Goal: Task Accomplishment & Management: Complete application form

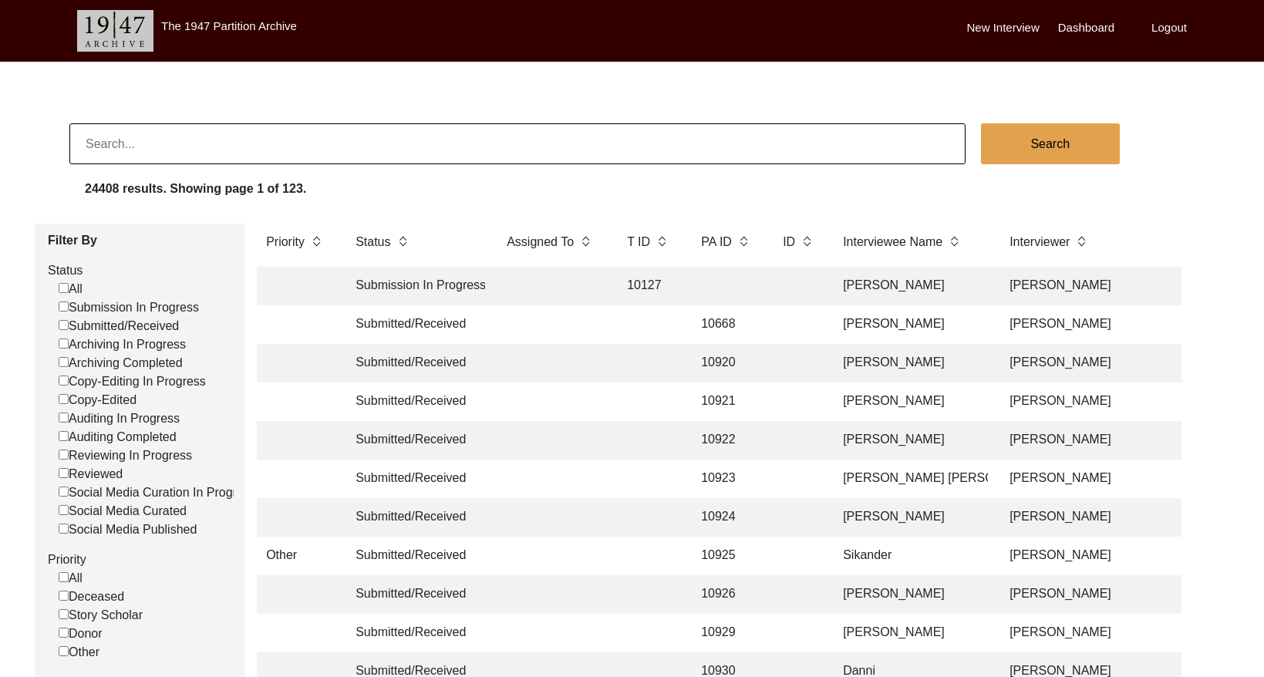
click at [246, 148] on input at bounding box center [517, 143] width 896 height 41
type input "8612"
checkbox input "false"
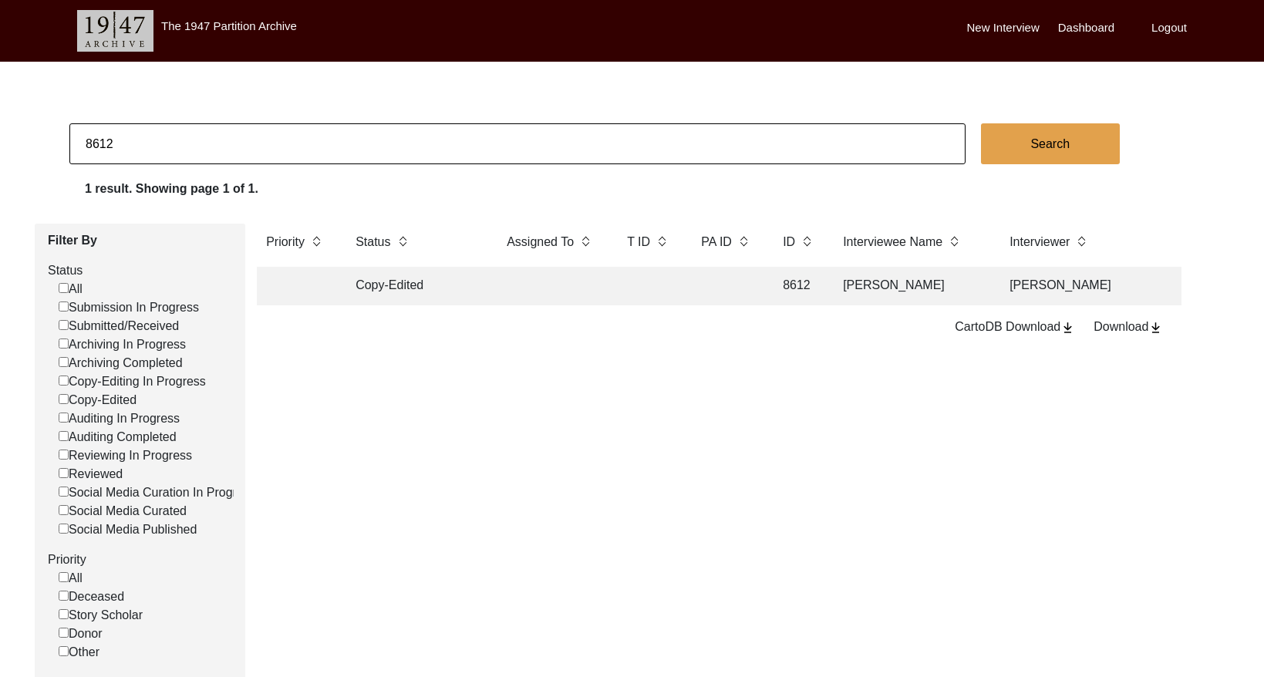
click at [675, 281] on td at bounding box center [649, 286] width 62 height 39
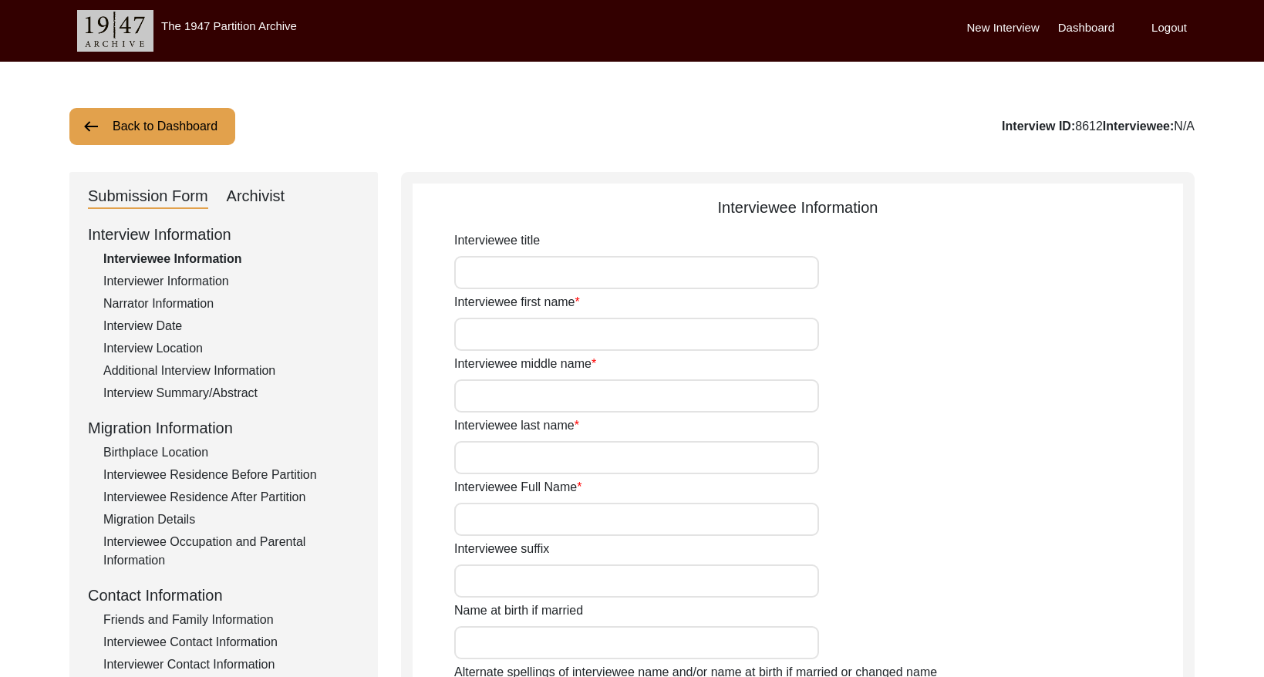
type input "[PERSON_NAME]"
type input "1914"
type input "[DEMOGRAPHIC_DATA]"
drag, startPoint x: 215, startPoint y: 391, endPoint x: 268, endPoint y: 381, distance: 53.4
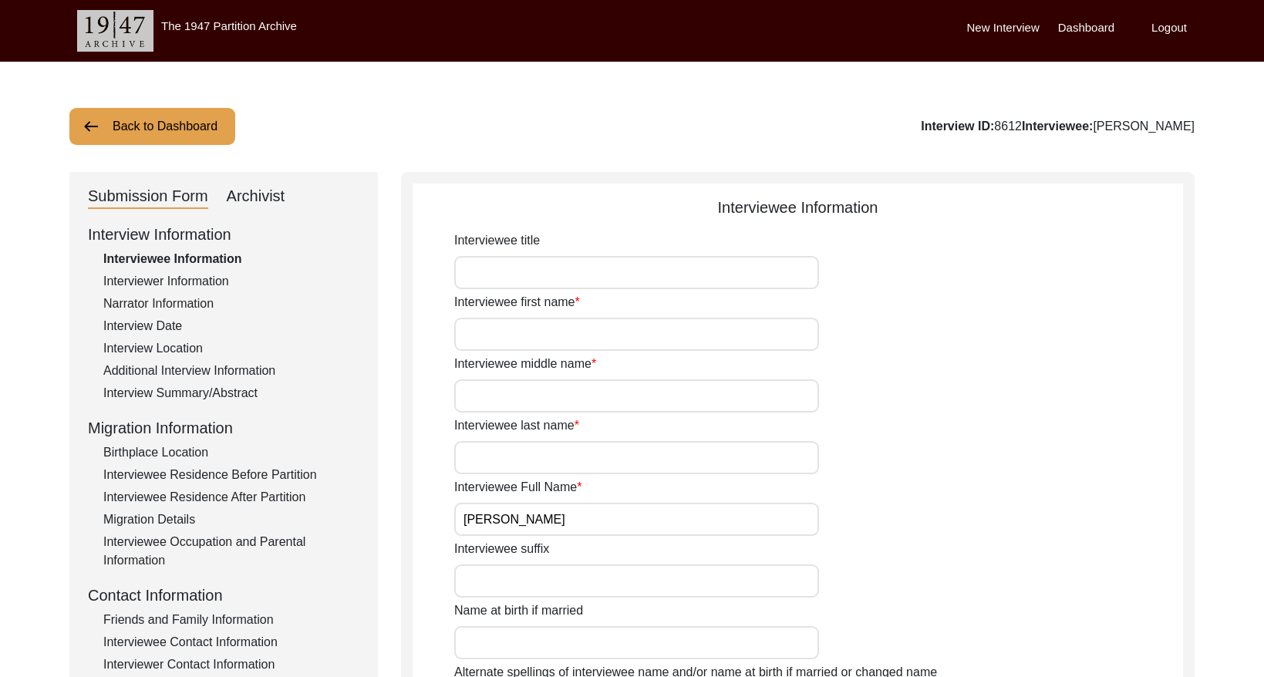
click at [222, 389] on div "Interview Summary/Abstract" at bounding box center [231, 393] width 256 height 19
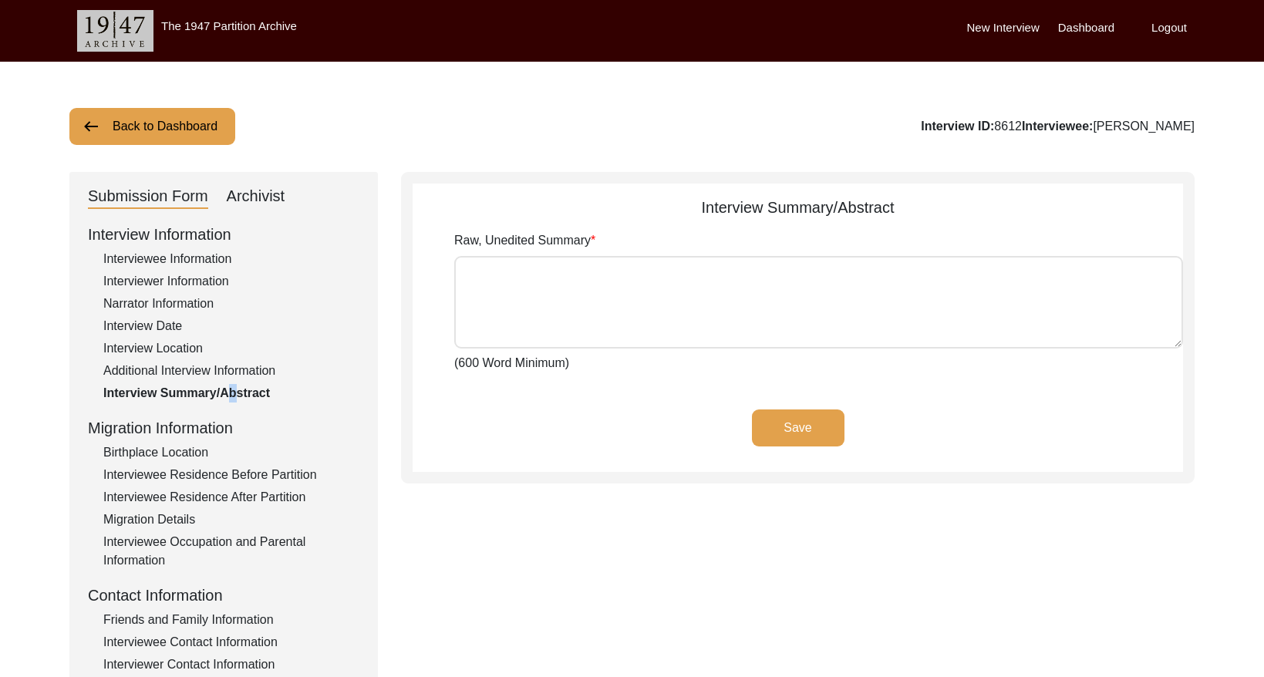
type textarea "lorਾi doੀs aਿੰc aਾ eli sedਾਂ dੇ eਾteੇ iਿੰu laਿeੀ dਾmੀ aਿeਾ adਿੰmਾ vੰqਾn eਾu lਿn…"
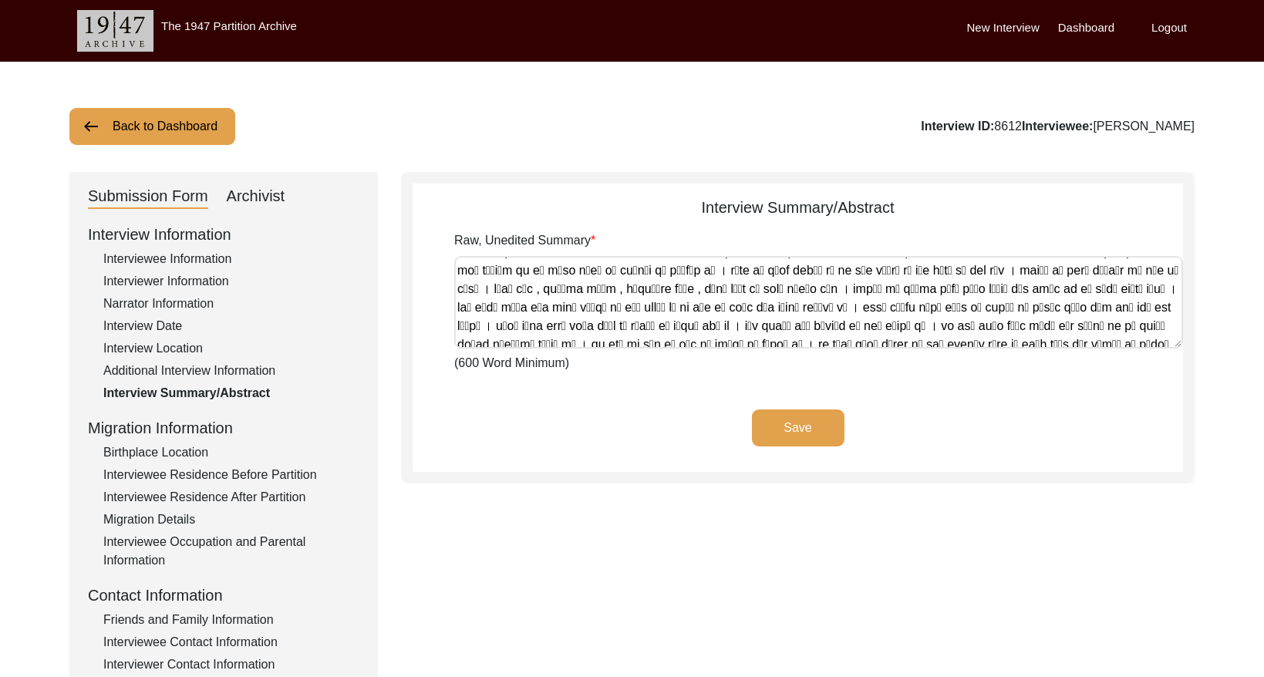
scroll to position [691, 0]
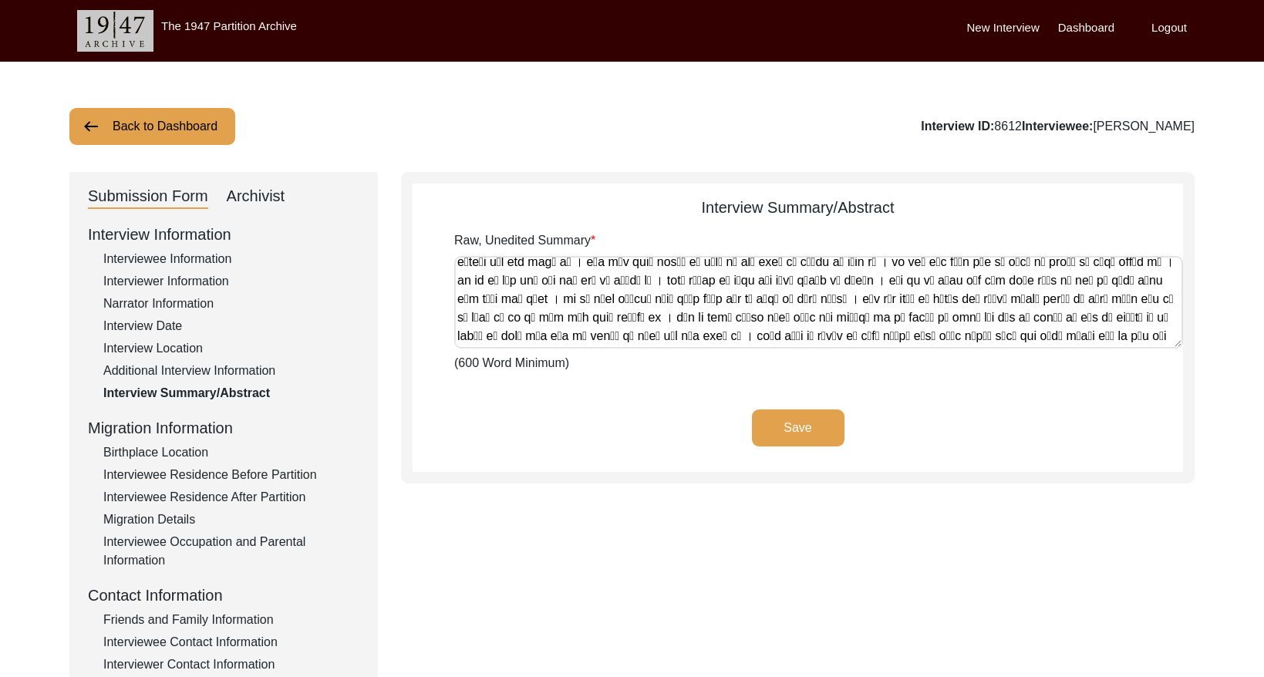
drag, startPoint x: 456, startPoint y: 270, endPoint x: 1295, endPoint y: 396, distance: 848.3
click at [1263, 396] on html "The 1947 Partition Archive New Interview Dashboard Logout Back to Dashboard Int…" at bounding box center [632, 557] width 1264 height 1115
drag, startPoint x: 260, startPoint y: 197, endPoint x: 272, endPoint y: 217, distance: 23.5
click at [260, 197] on div "Archivist" at bounding box center [256, 196] width 59 height 25
select select "Copy-Edited"
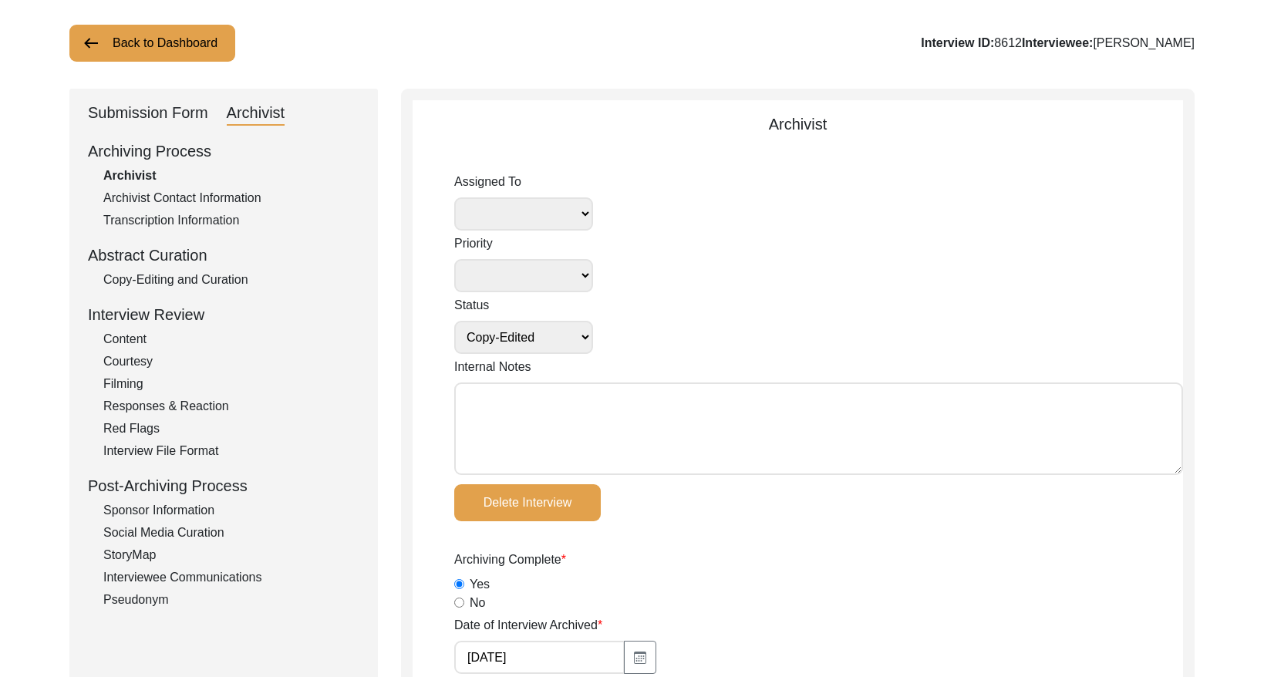
click at [207, 272] on div "Copy-Editing and Curation" at bounding box center [231, 280] width 256 height 19
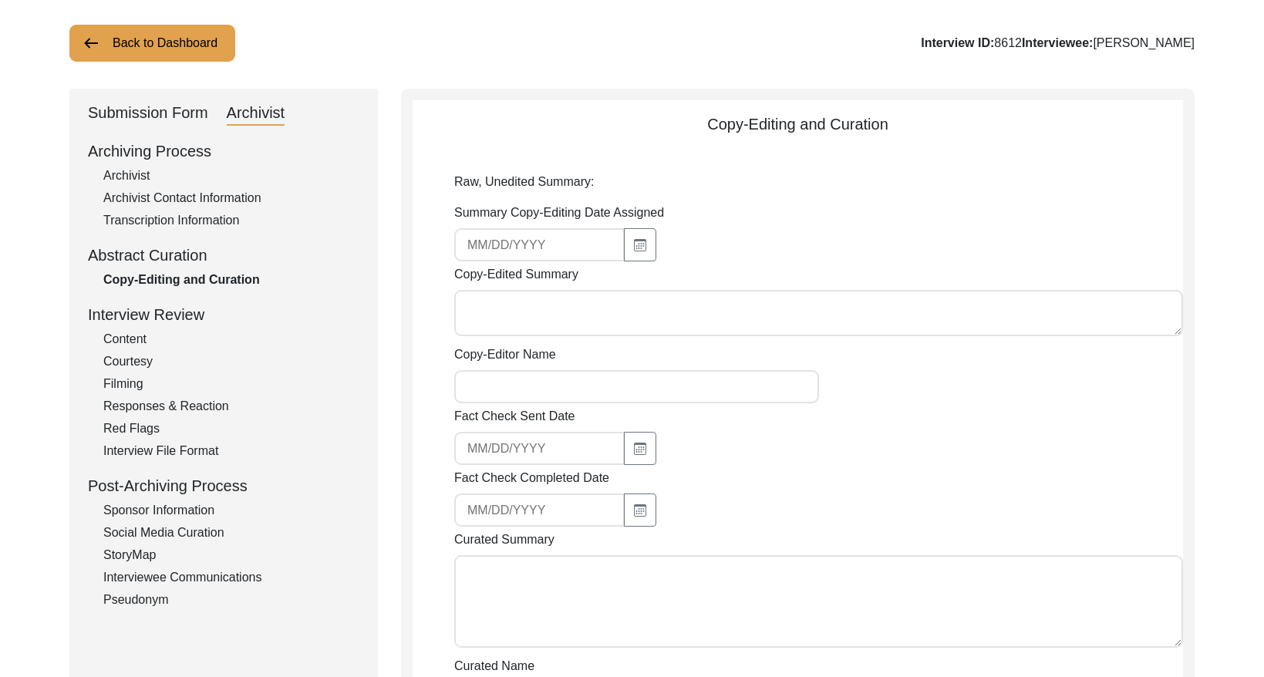
type textarea "[PERSON_NAME] was born in his maternal village [PERSON_NAME], district [GEOGRAP…"
type textarea "[PERSON_NAME] was born in his maternal village called [GEOGRAPHIC_DATA][PERSON_…"
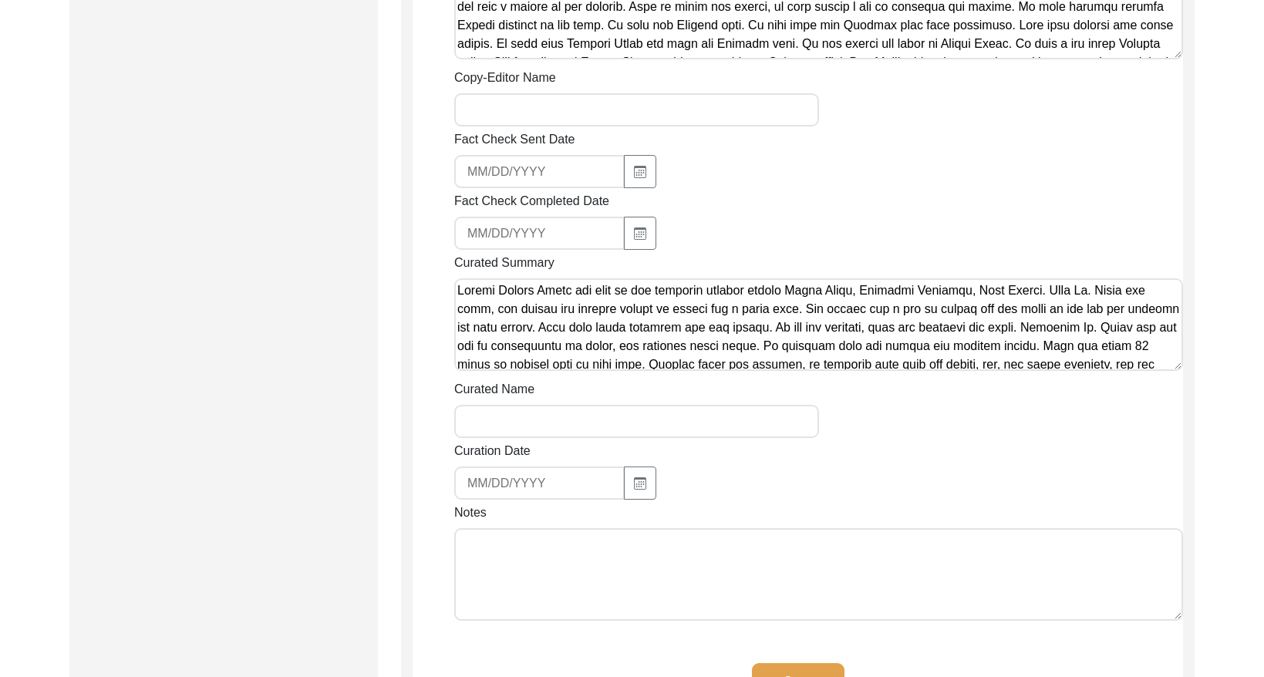
scroll to position [1704, 0]
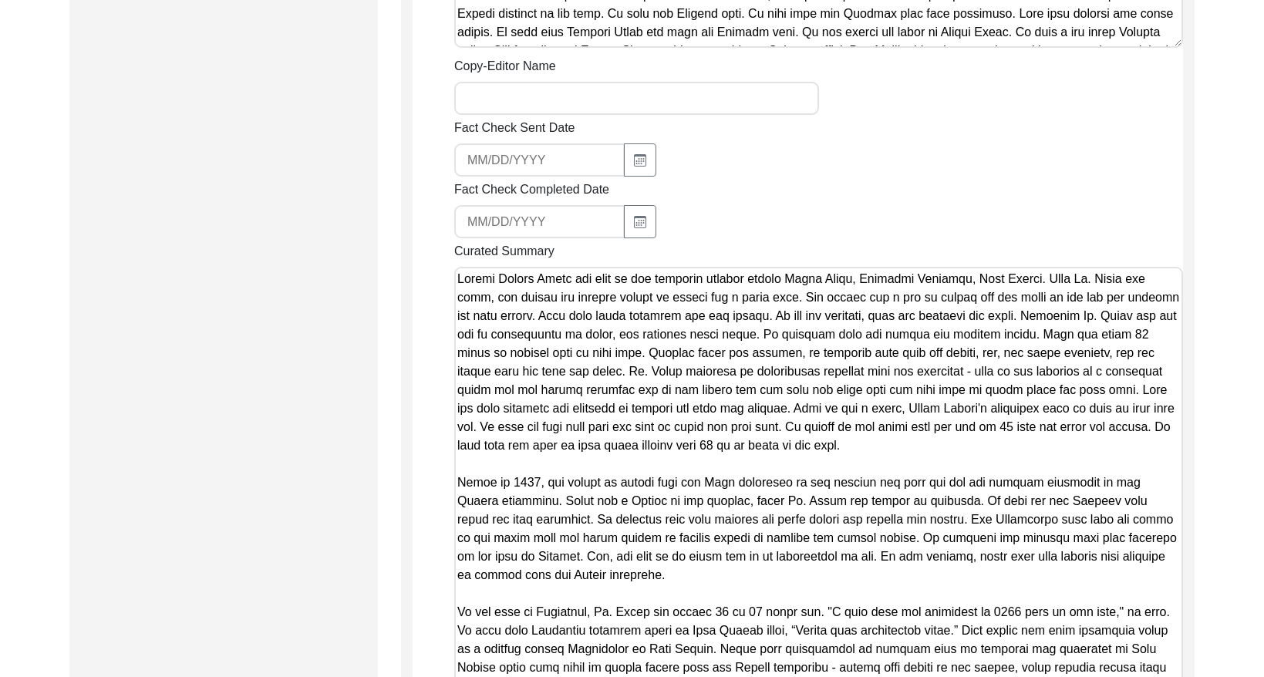
drag, startPoint x: 1174, startPoint y: 281, endPoint x: 1176, endPoint y: 582, distance: 301.4
click at [1176, 615] on textarea "Curated Summary" at bounding box center [818, 491] width 729 height 448
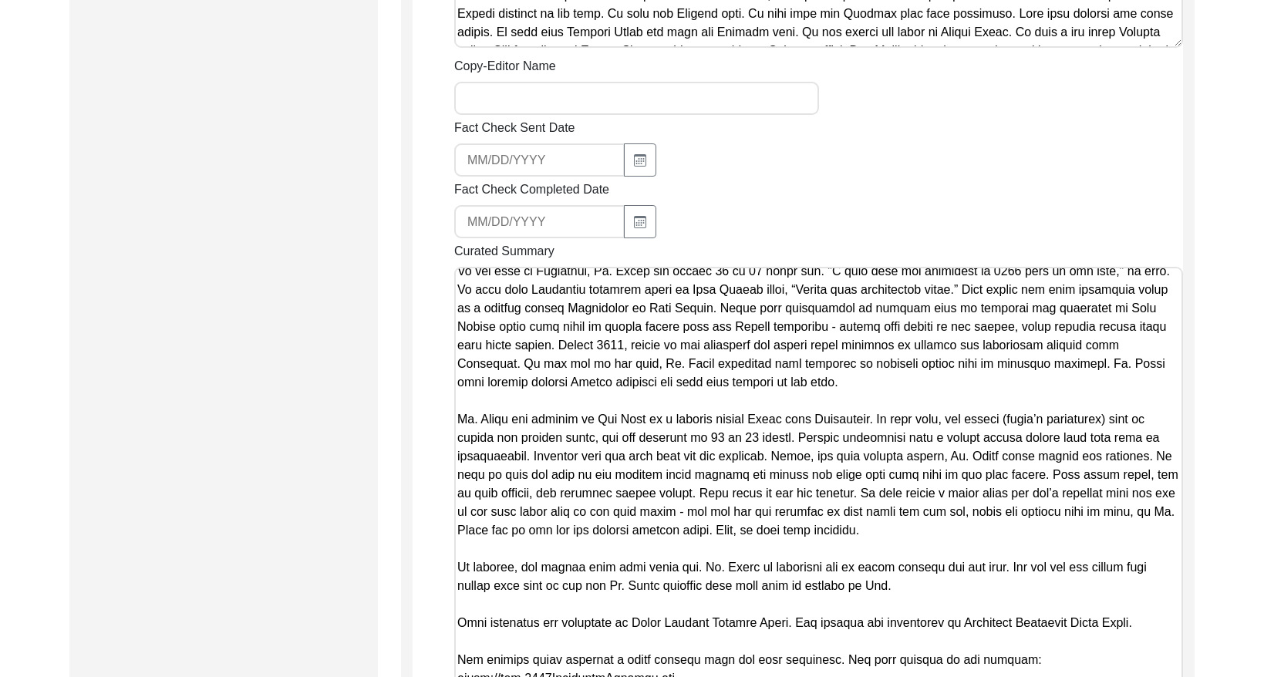
scroll to position [0, 0]
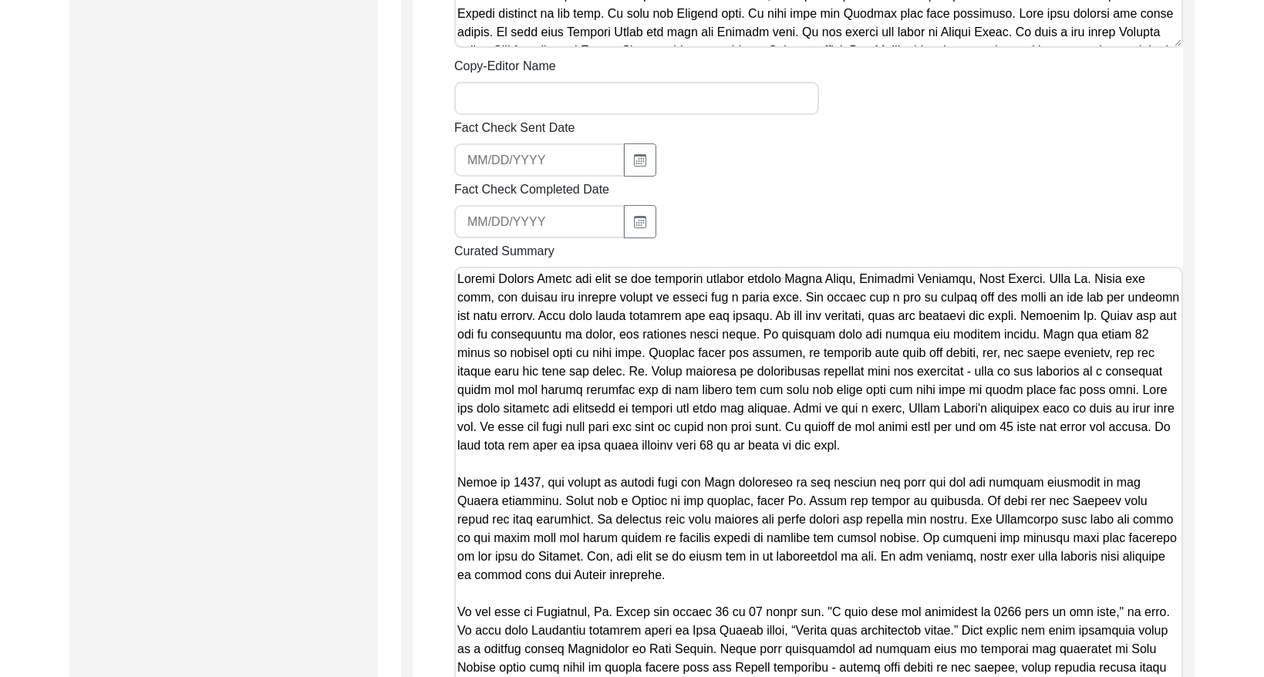
drag, startPoint x: 1153, startPoint y: 406, endPoint x: 363, endPoint y: 141, distance: 832.8
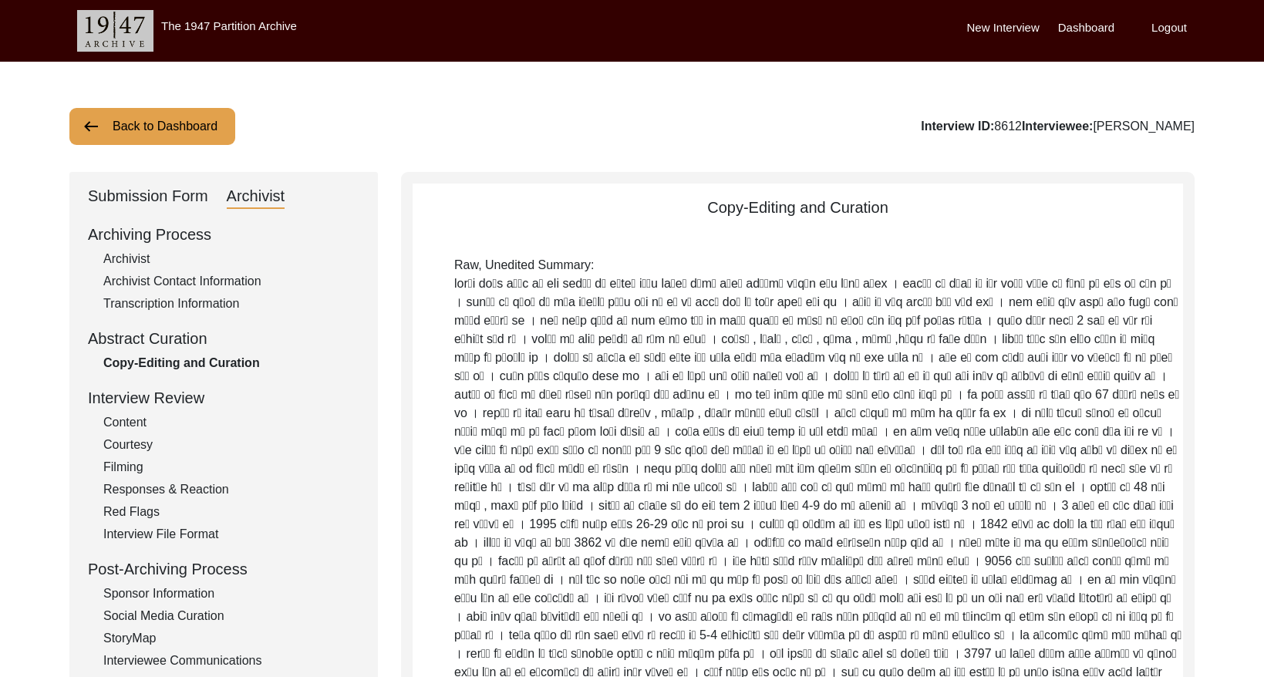
click at [125, 135] on button "Back to Dashboard" at bounding box center [152, 126] width 166 height 37
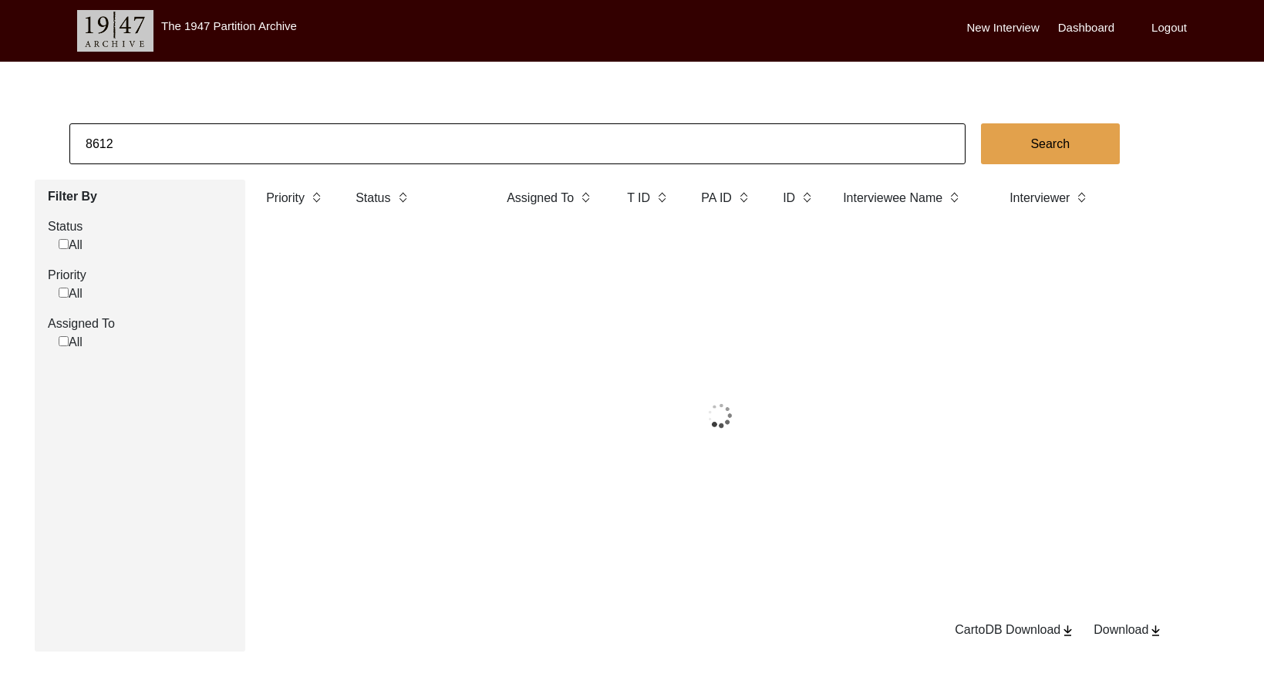
click at [163, 131] on input "8612" at bounding box center [517, 143] width 896 height 41
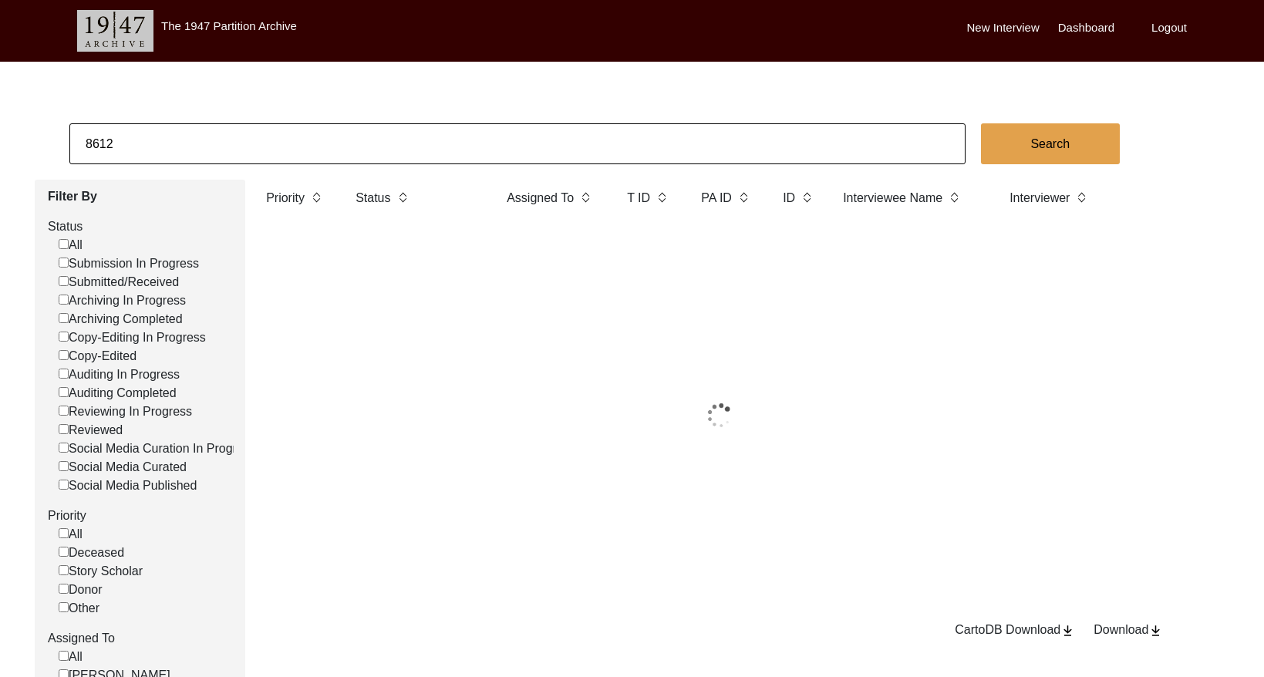
click at [163, 131] on input "8612" at bounding box center [517, 143] width 896 height 41
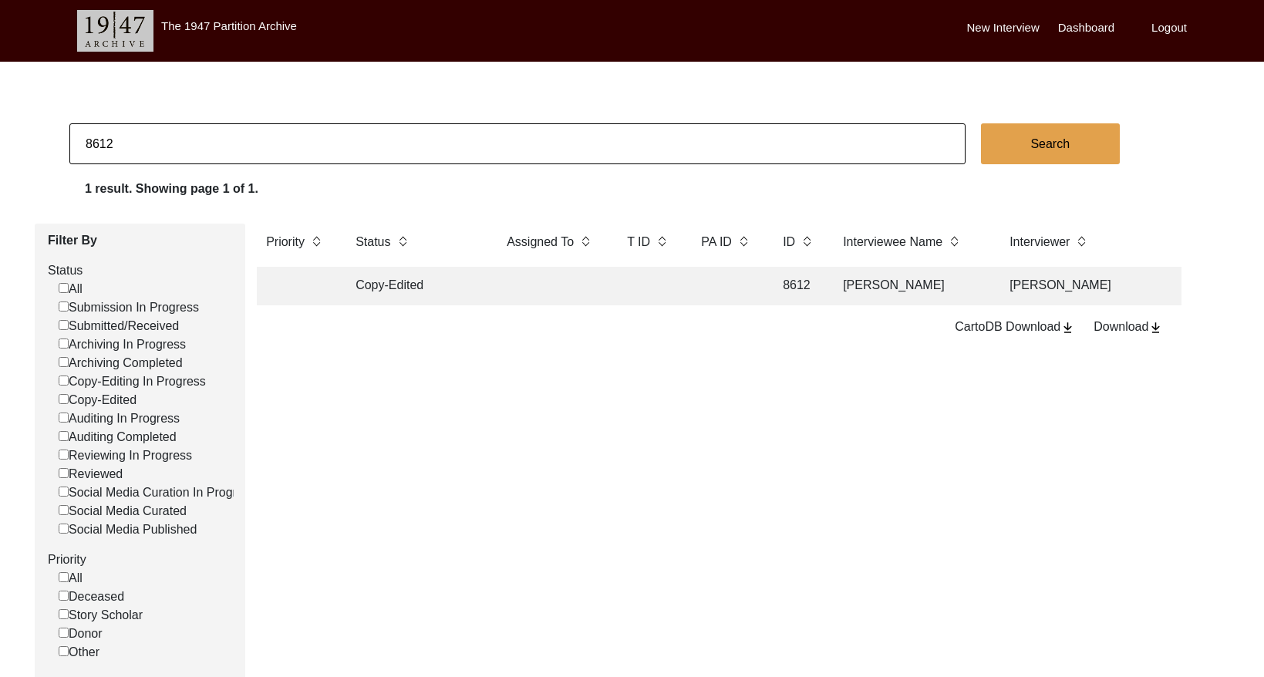
paste input "11255"
type input "11255"
checkbox input "false"
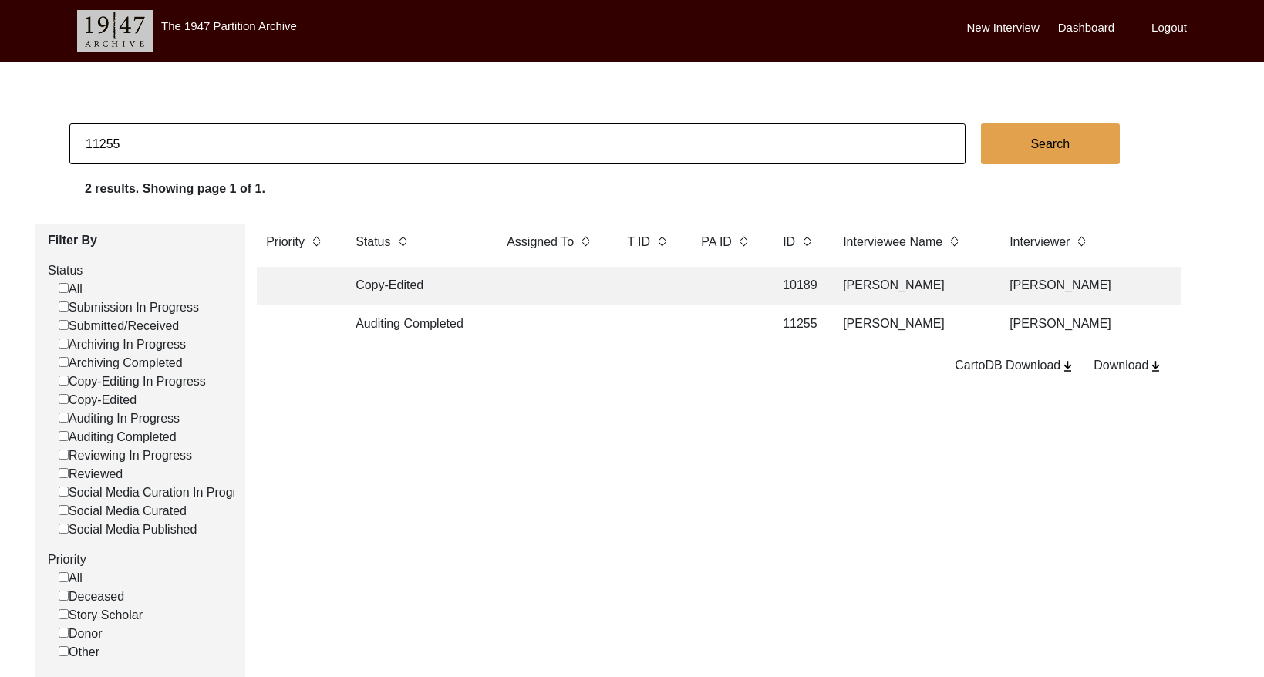
click at [601, 313] on td at bounding box center [551, 324] width 108 height 39
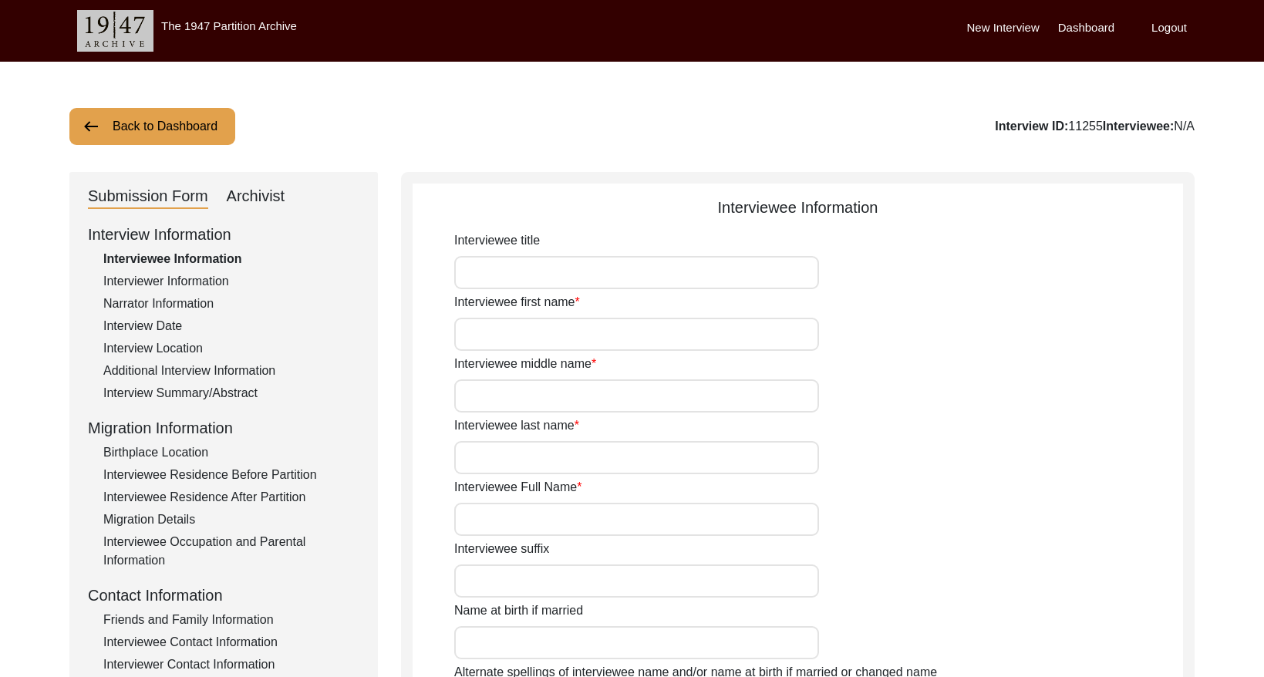
type input "[PERSON_NAME]"
type input "N/A"
type input "[PERSON_NAME]"
type input "[DATE]"
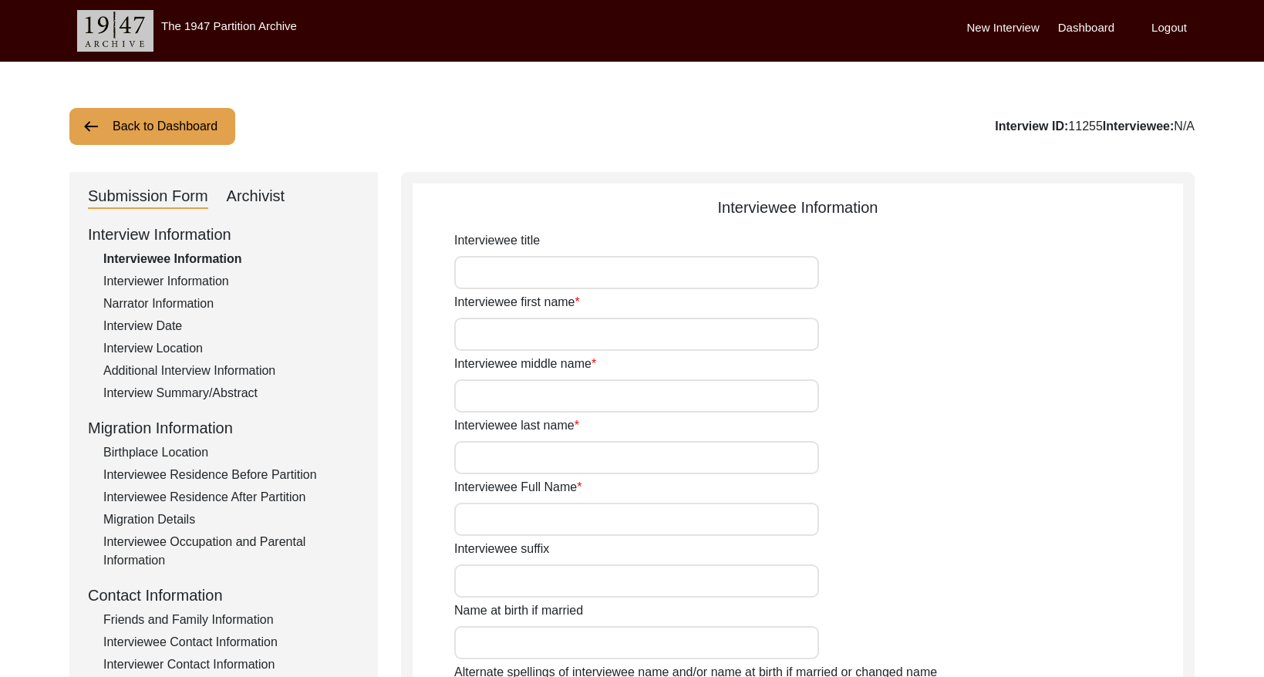
type input "79"
type input "[DEMOGRAPHIC_DATA]"
type input "N/A"
type input "[DEMOGRAPHIC_DATA]"
type input "Indian (Bengali)"
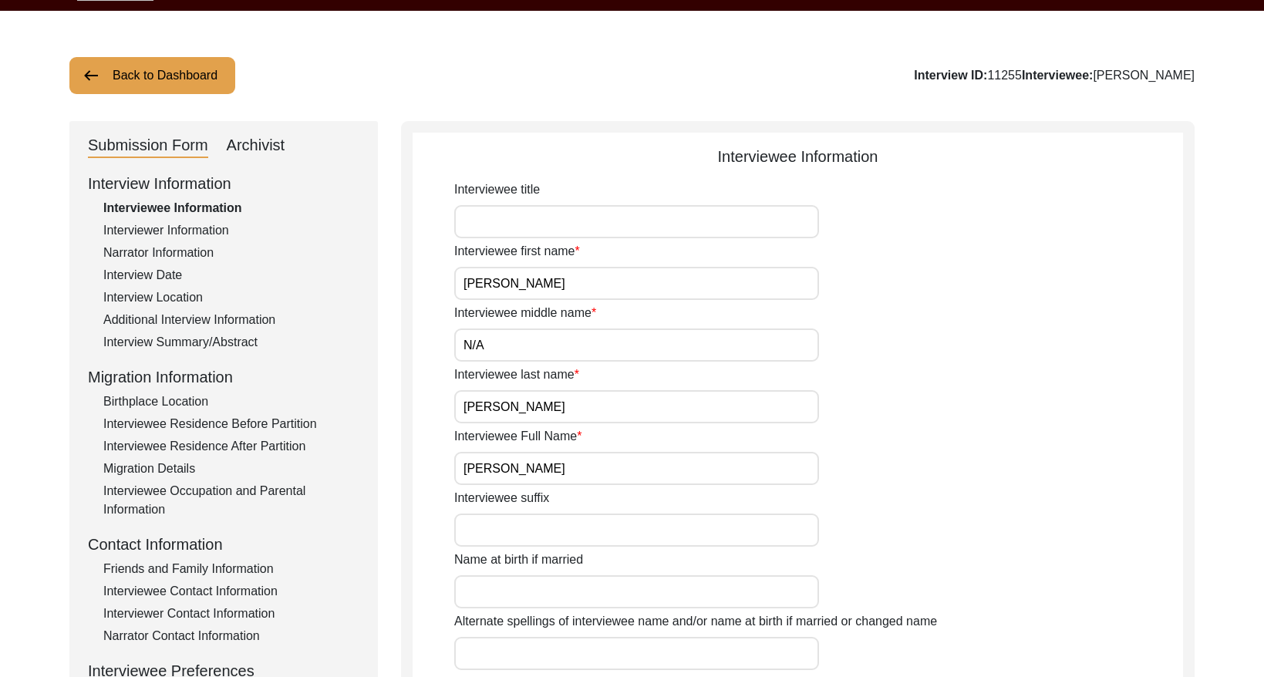
scroll to position [194, 0]
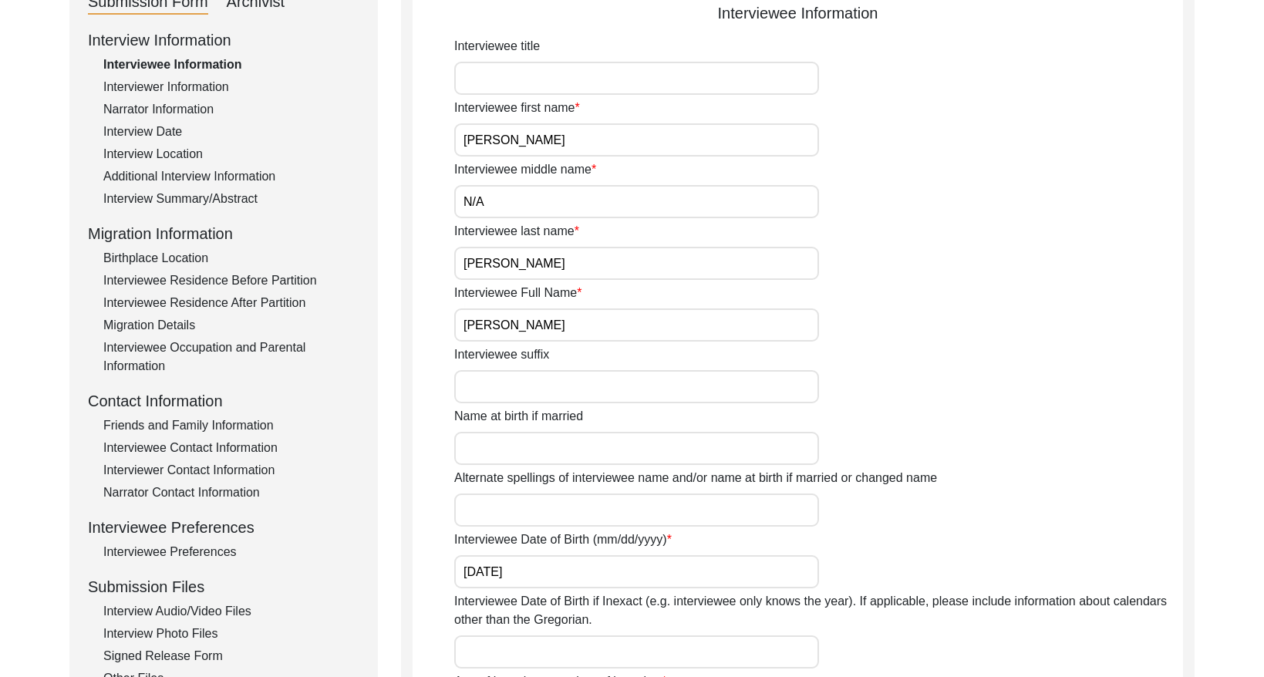
drag, startPoint x: 179, startPoint y: 128, endPoint x: 197, endPoint y: 125, distance: 18.0
click at [180, 128] on div "Interview Date" at bounding box center [231, 132] width 256 height 19
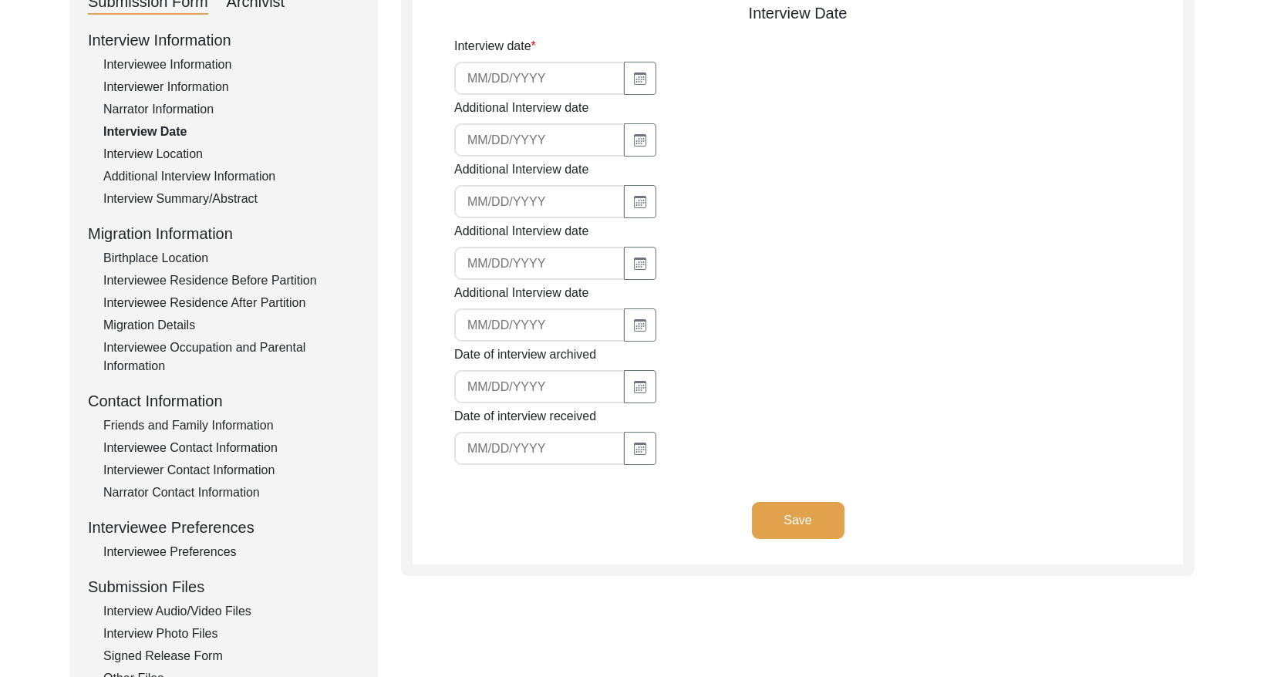
type input "[DATE]"
click at [552, 85] on input "[DATE]" at bounding box center [539, 78] width 170 height 33
drag, startPoint x: 205, startPoint y: 59, endPoint x: 340, endPoint y: 66, distance: 135.1
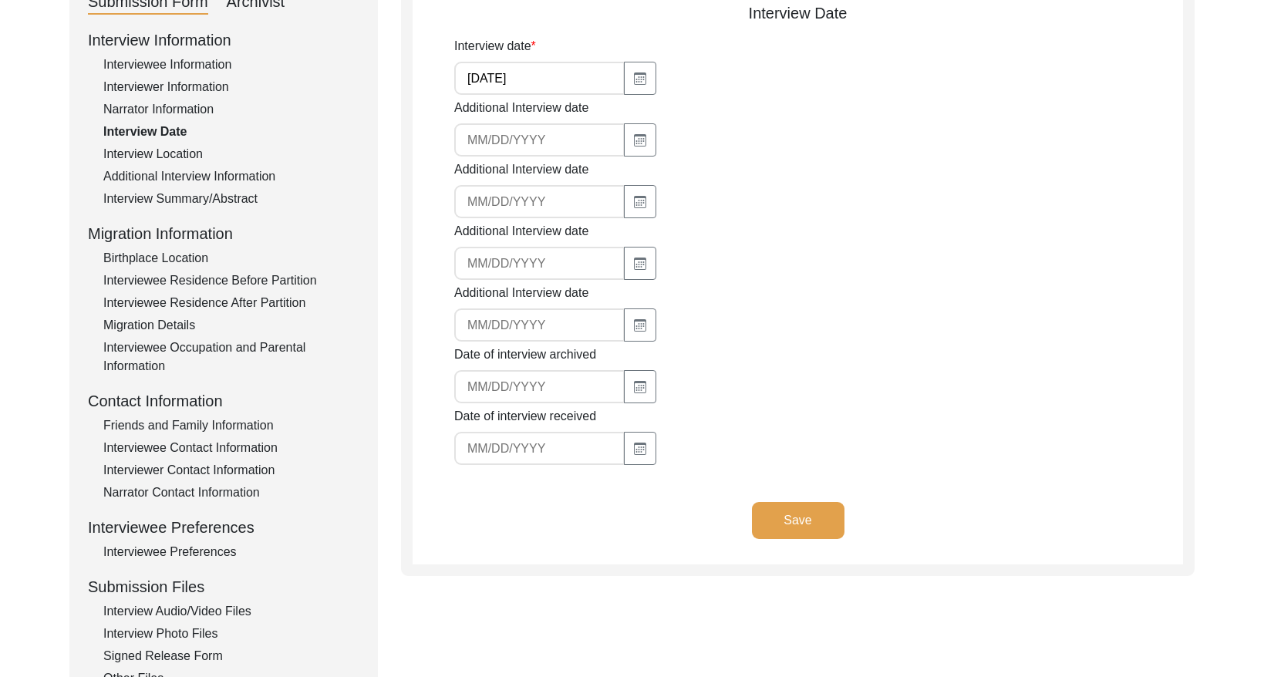
click at [206, 59] on div "Interviewee Information" at bounding box center [231, 65] width 256 height 19
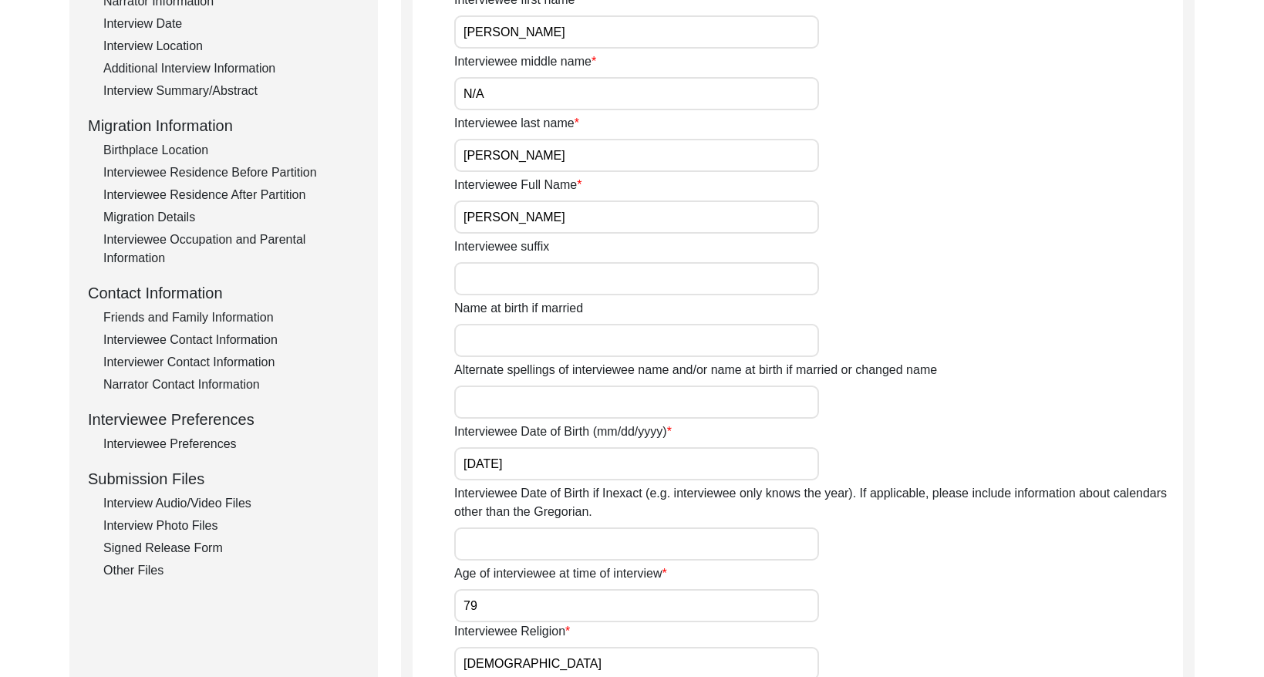
scroll to position [281, 0]
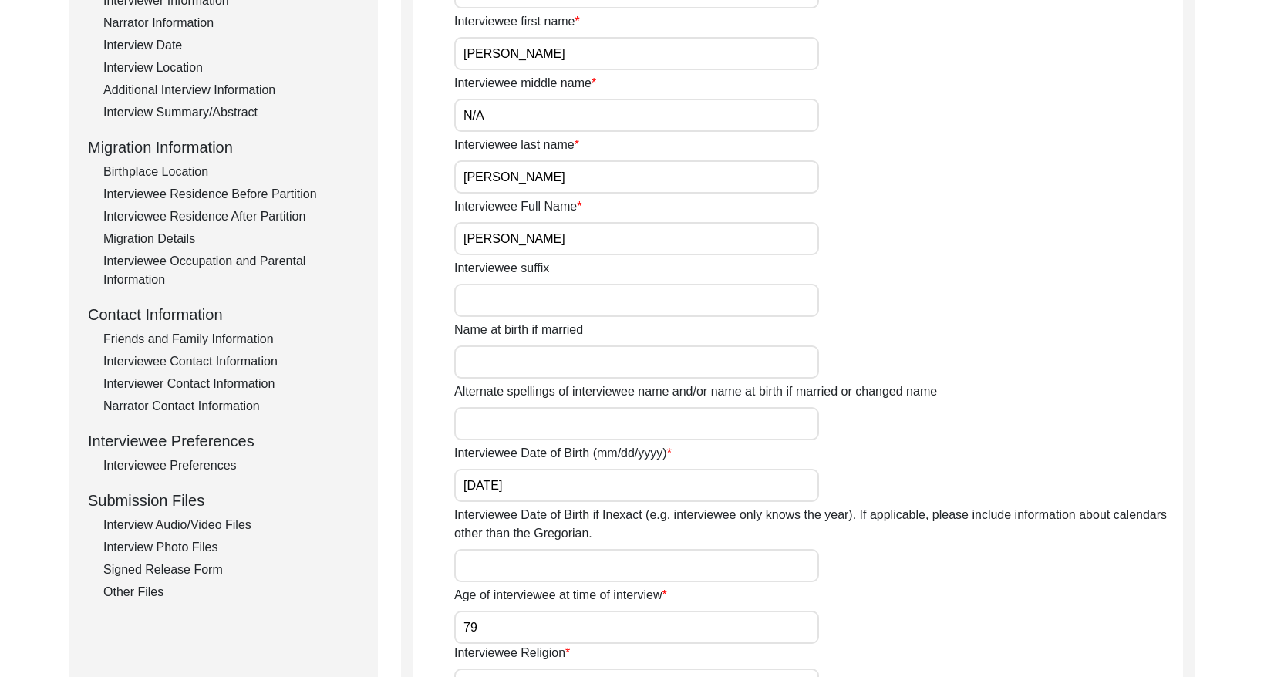
click at [239, 115] on div "Interview Summary/Abstract" at bounding box center [231, 112] width 256 height 19
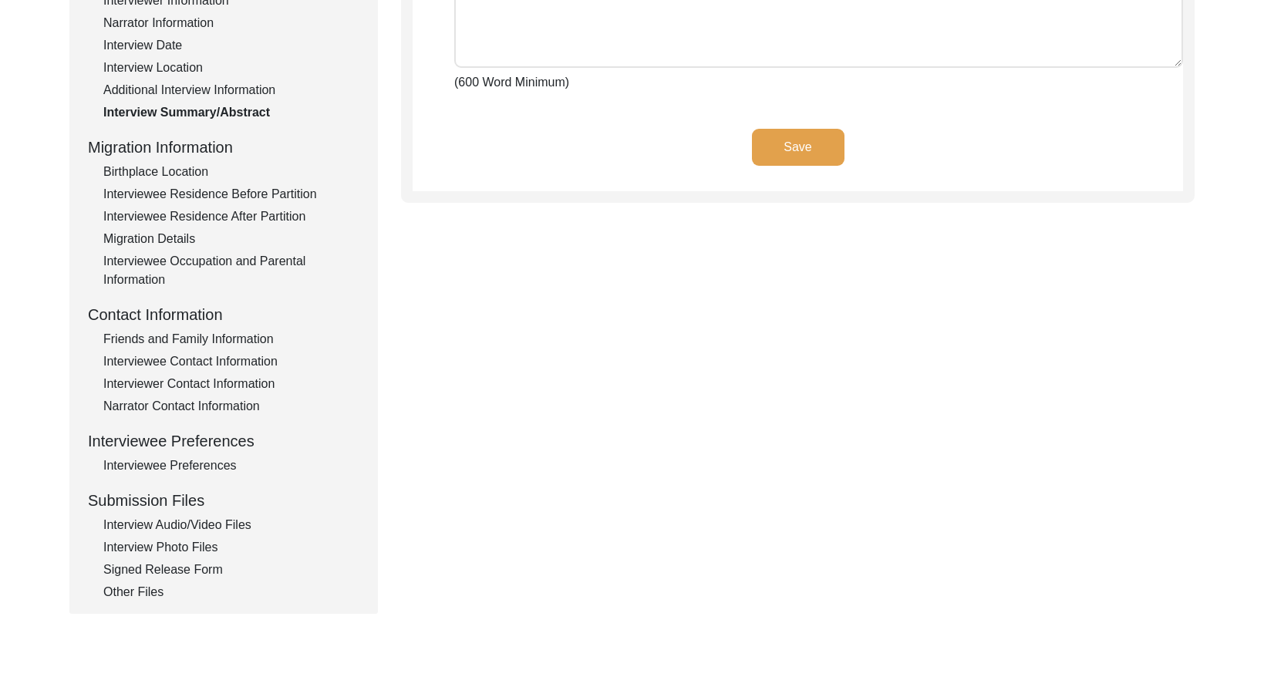
type textarea "Lore ip Dolors am Consectetu adi Elitse Doeiusmodte in 0028, Utlabo et dol m al…"
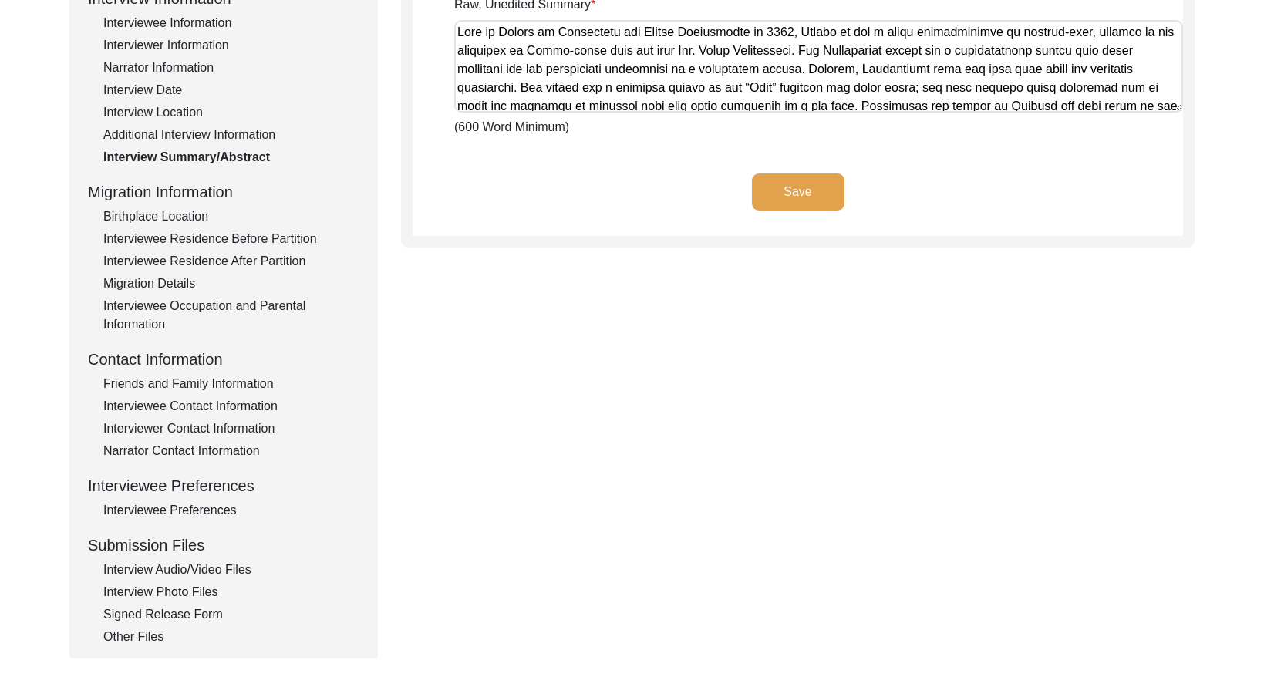
scroll to position [240, 0]
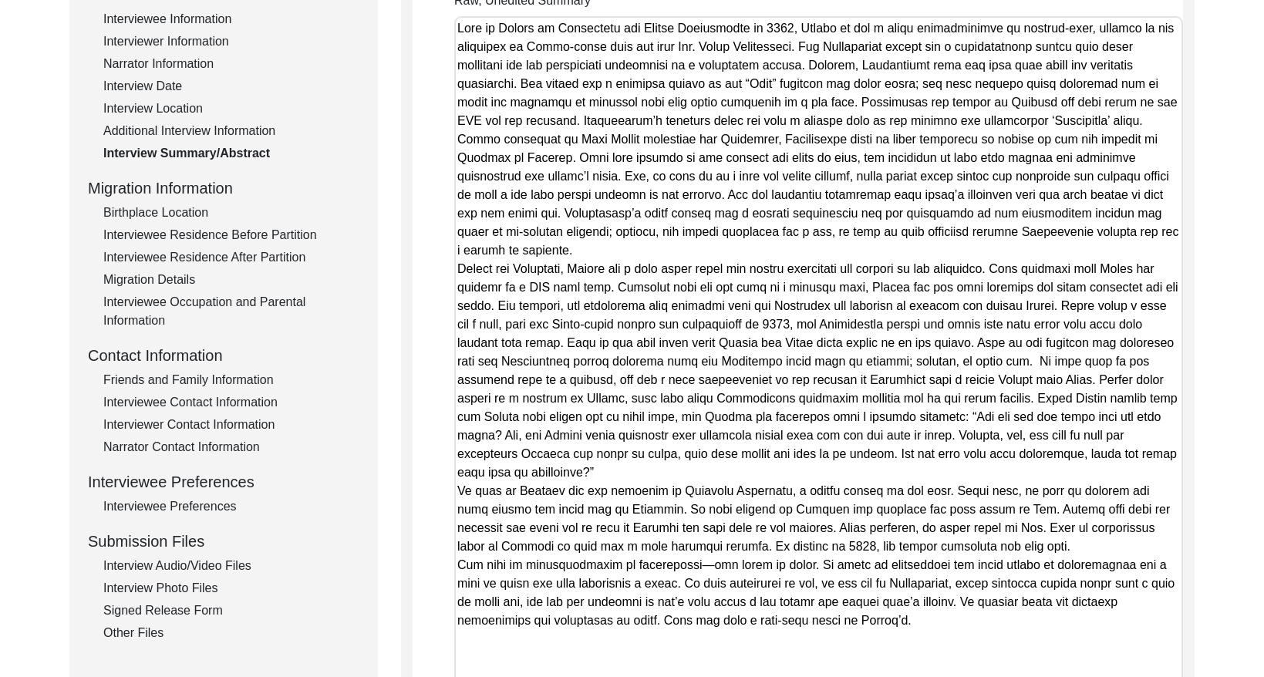
drag, startPoint x: 1177, startPoint y: 103, endPoint x: 1208, endPoint y: 720, distance: 617.5
click at [1208, 676] on html "The 1947 Partition Archive New Interview Dashboard Logout Back to Dashboard Int…" at bounding box center [632, 420] width 1264 height 1321
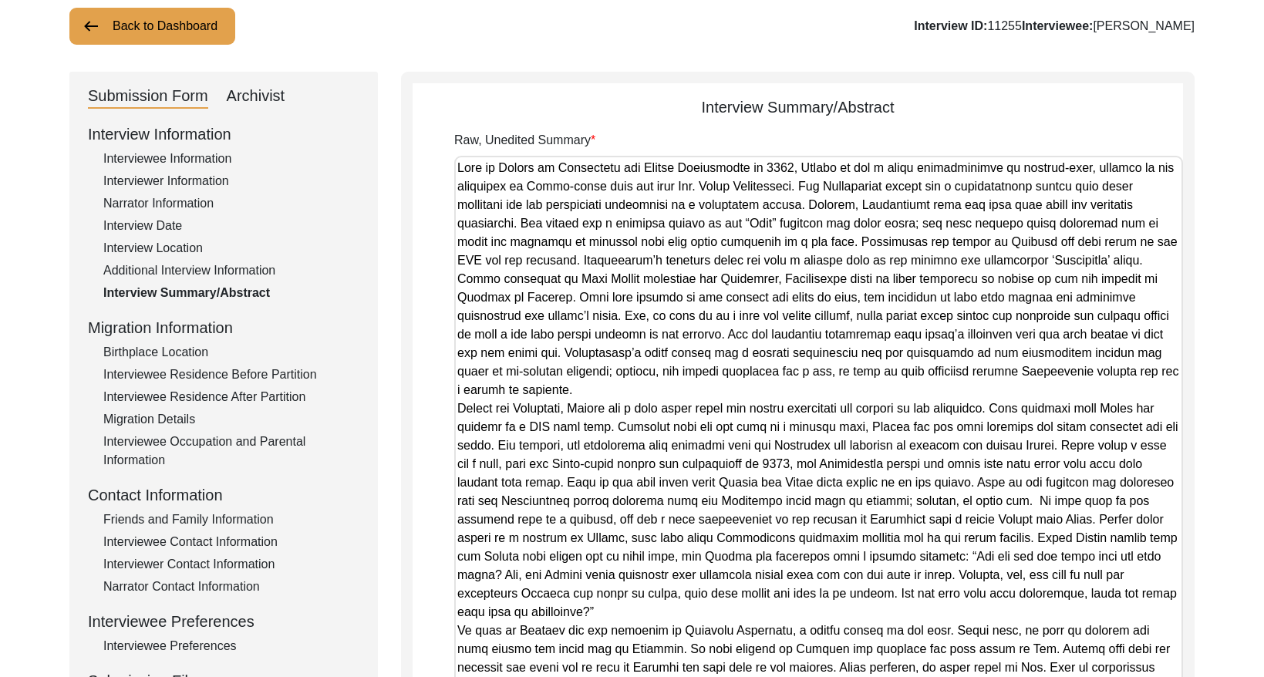
scroll to position [0, 0]
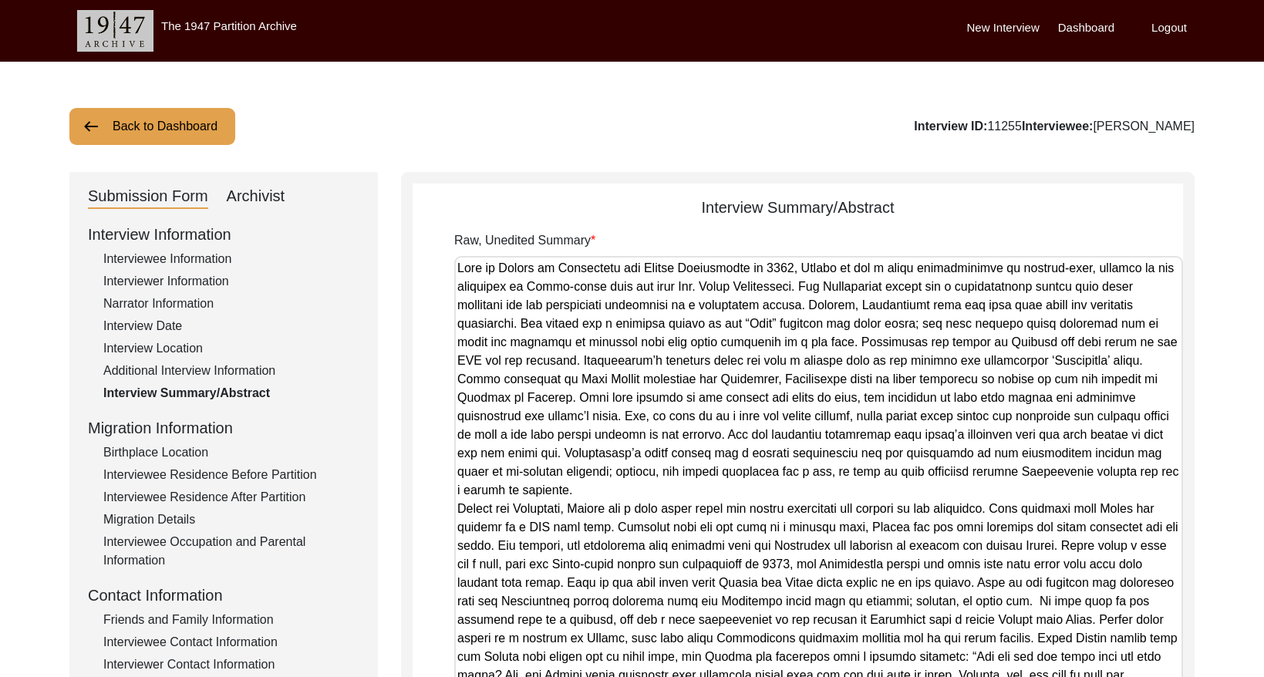
drag, startPoint x: 903, startPoint y: 414, endPoint x: 665, endPoint y: -22, distance: 496.5
click at [665, 0] on html "The 1947 Partition Archive New Interview Dashboard Logout Back to Dashboard Int…" at bounding box center [632, 660] width 1264 height 1321
drag, startPoint x: 261, startPoint y: 185, endPoint x: 271, endPoint y: 191, distance: 11.8
click at [262, 186] on div "Archivist" at bounding box center [256, 196] width 59 height 25
select select "Auditing Completed"
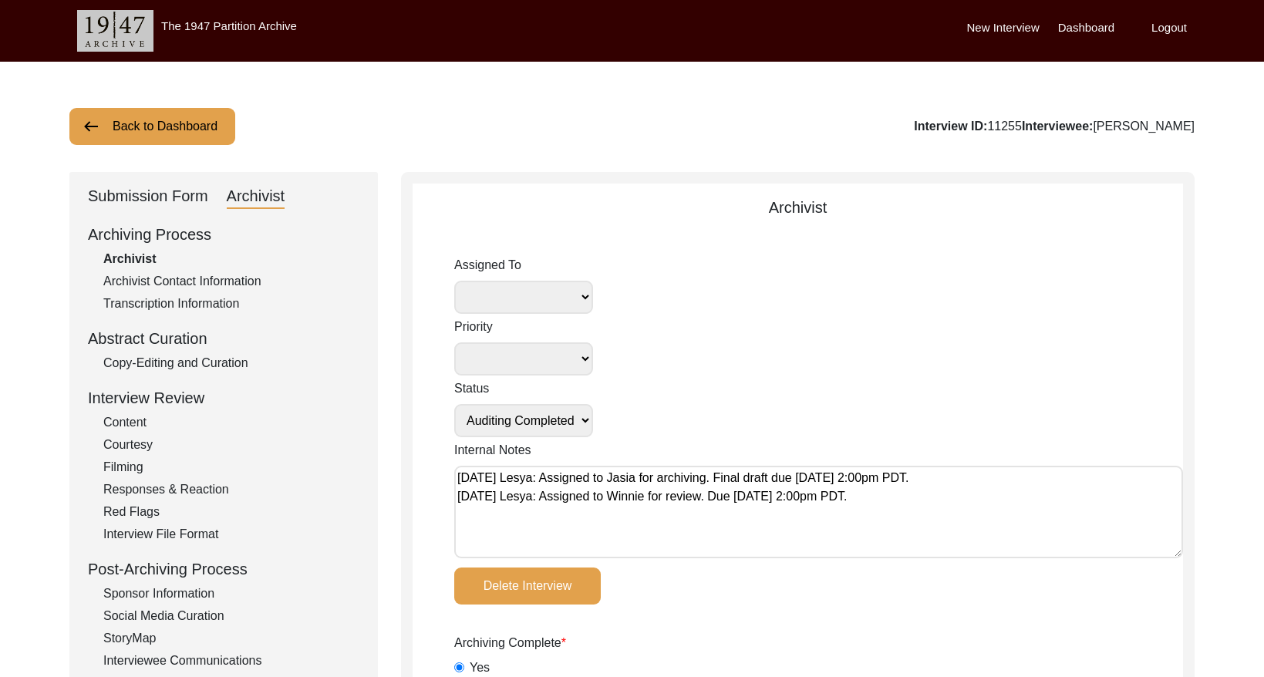
drag, startPoint x: 214, startPoint y: 357, endPoint x: 270, endPoint y: 351, distance: 56.6
click at [214, 357] on div "Copy-Editing and Curation" at bounding box center [231, 363] width 256 height 19
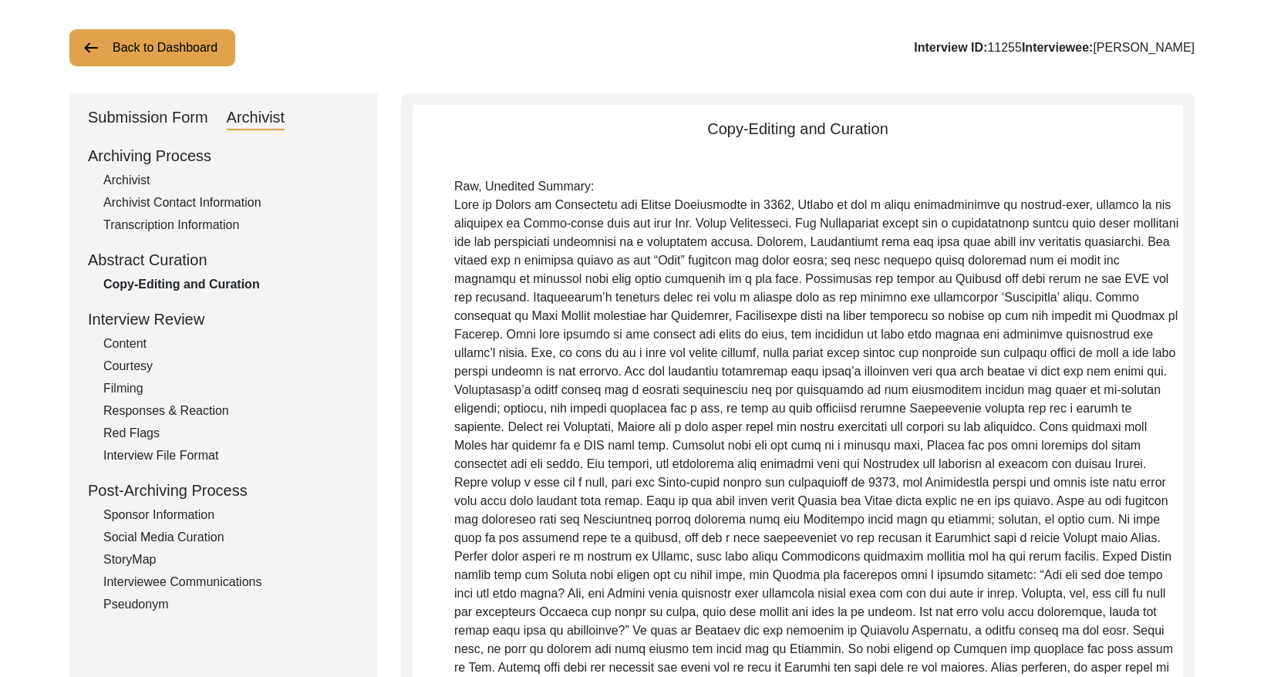
scroll to position [67, 0]
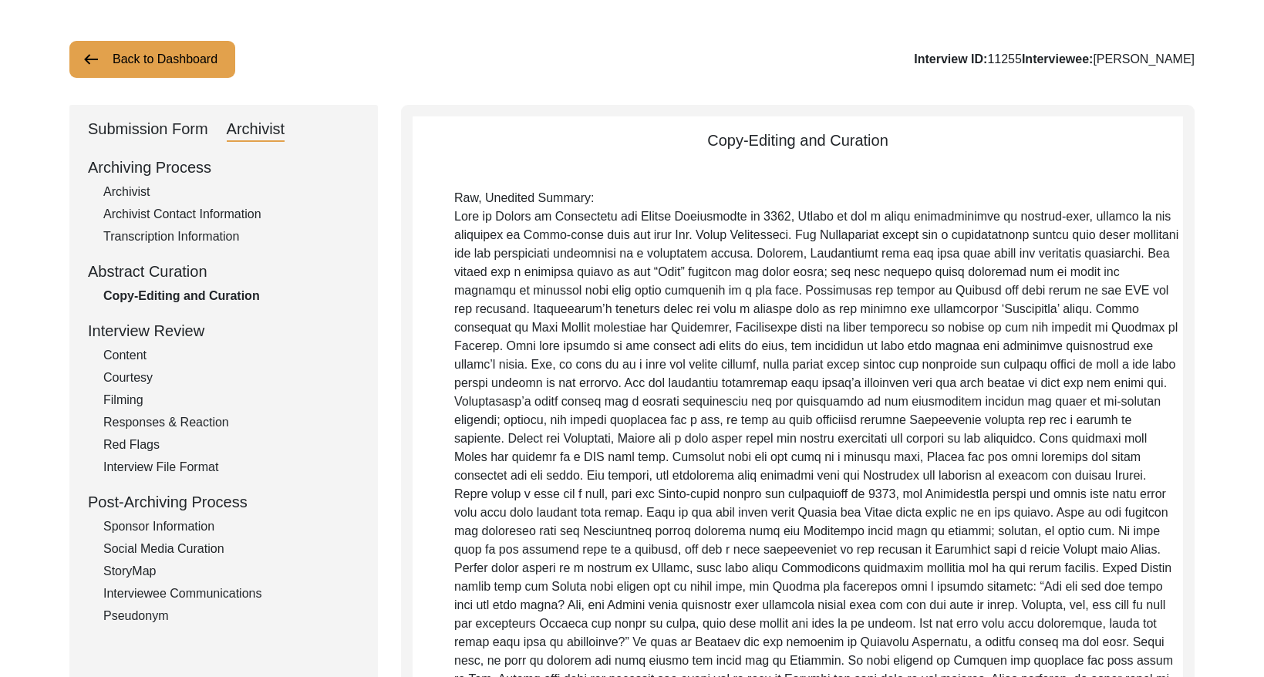
click at [136, 188] on div "Archivist" at bounding box center [231, 192] width 256 height 19
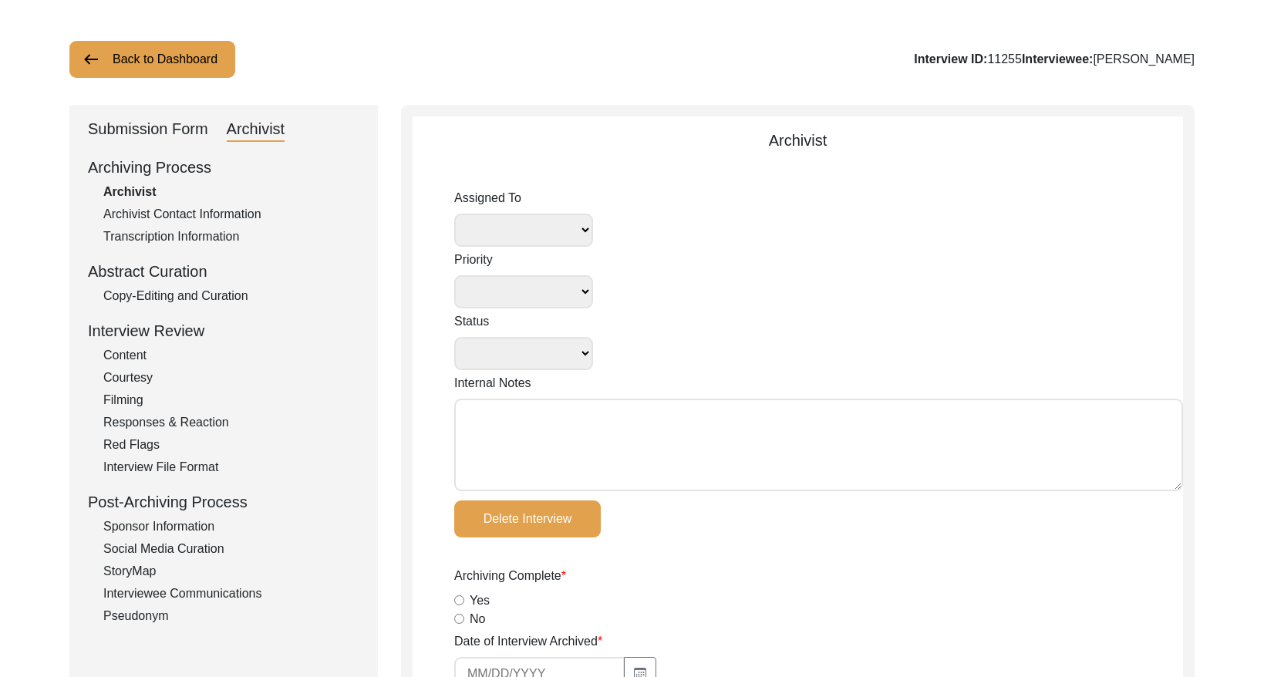
select select
select select "Auditing Completed"
type textarea "[DATE] Lesya: Assigned to Jasia for archiving. Final draft due [DATE] 2:00pm PD…"
radio input "true"
type input "[DATE]"
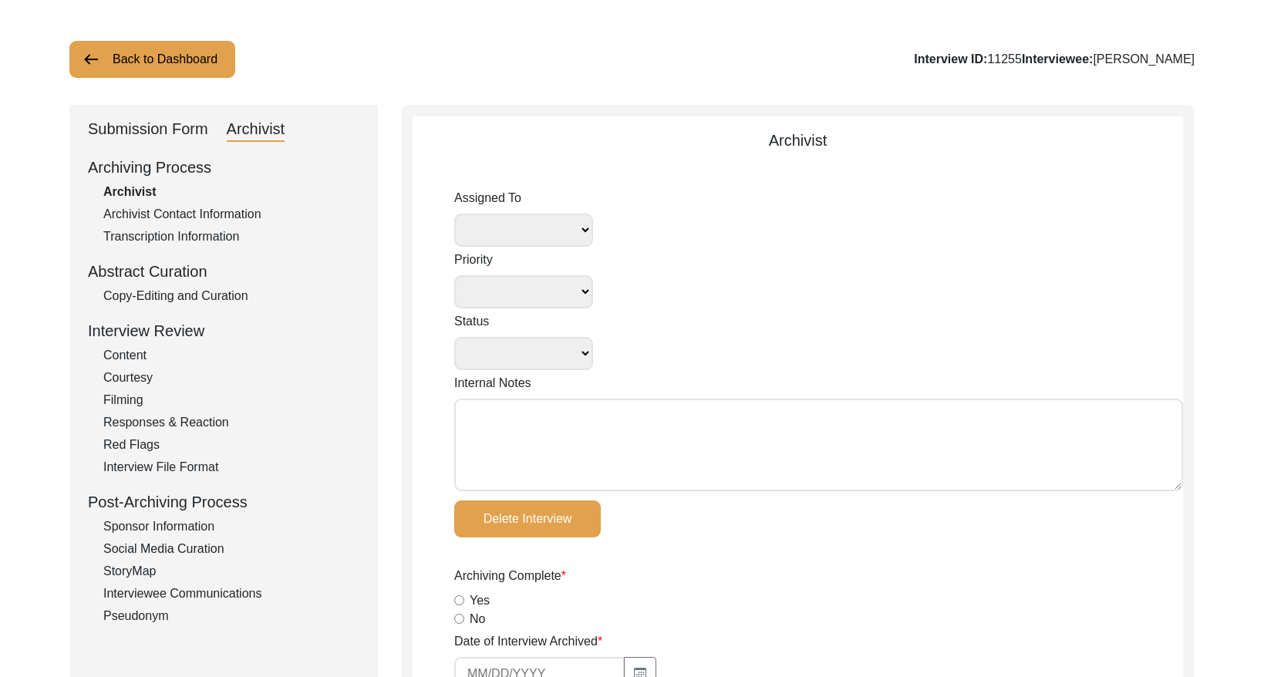
type textarea "Loremip 9, 9583: Dolor: Sitamet consectetur adip elit se Doeiusmodte Incidid ut…"
type input "[DATE]"
radio input "true"
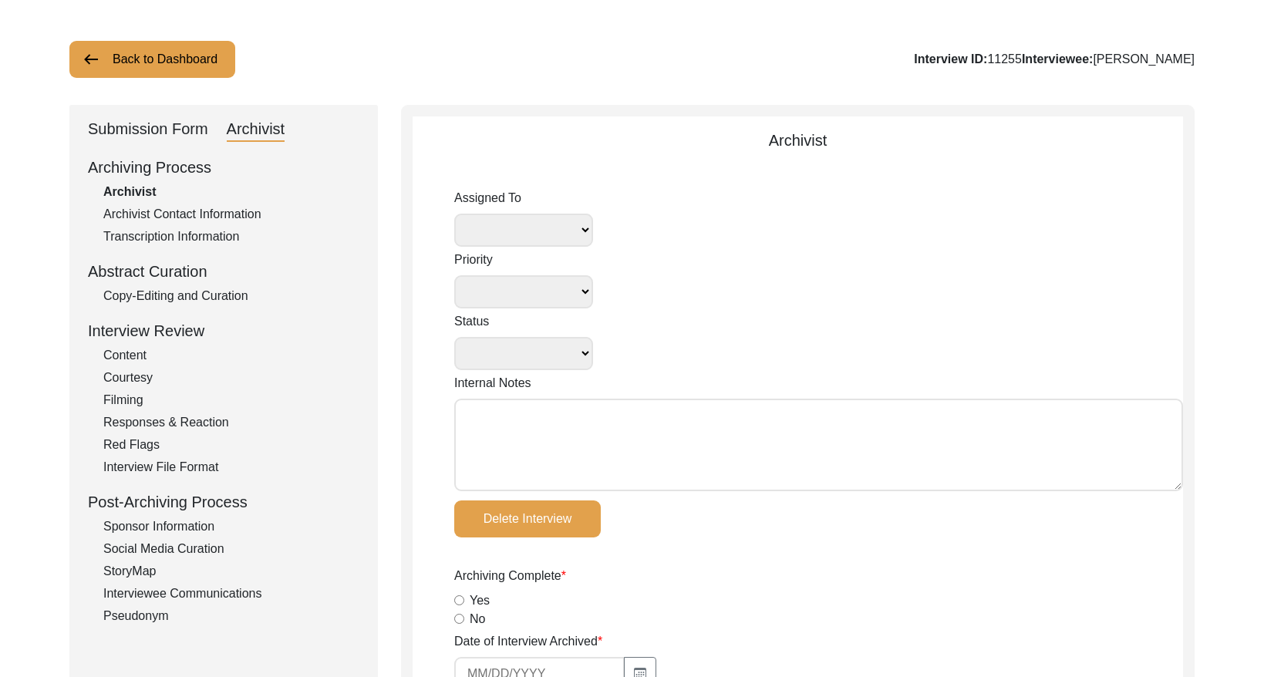
radio input "true"
type textarea "N/A"
radio input "true"
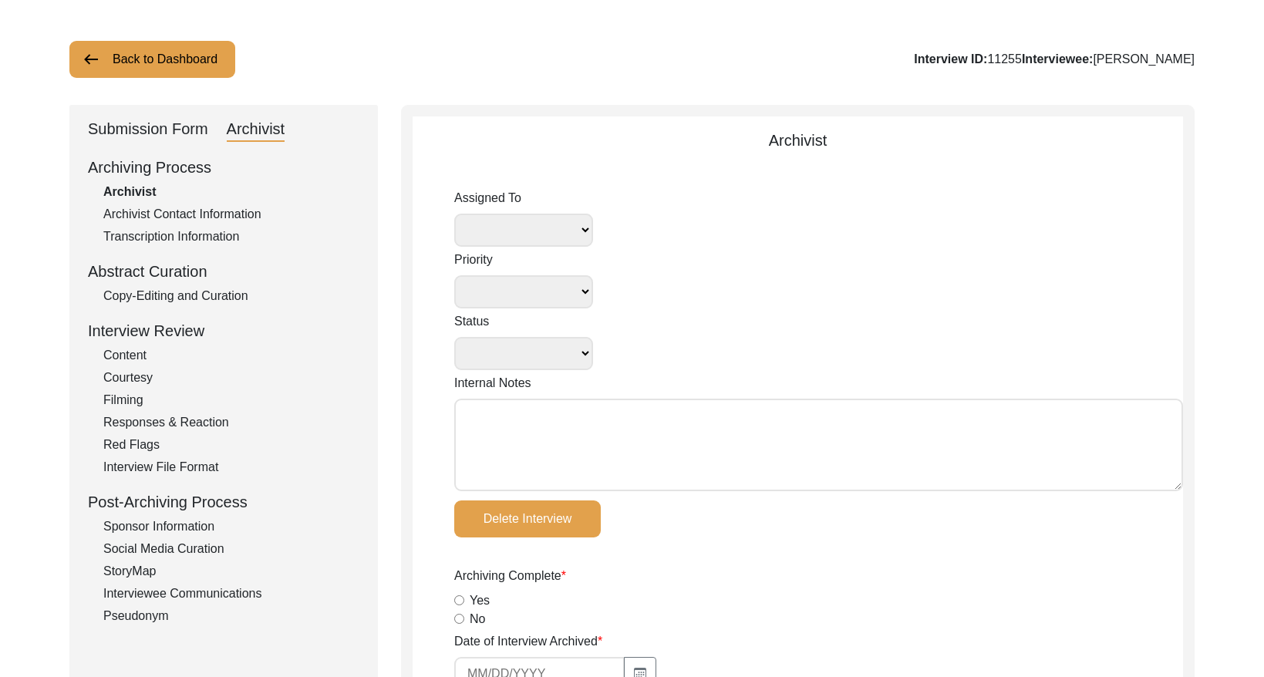
radio input "true"
type input "1:12:47"
radio input "true"
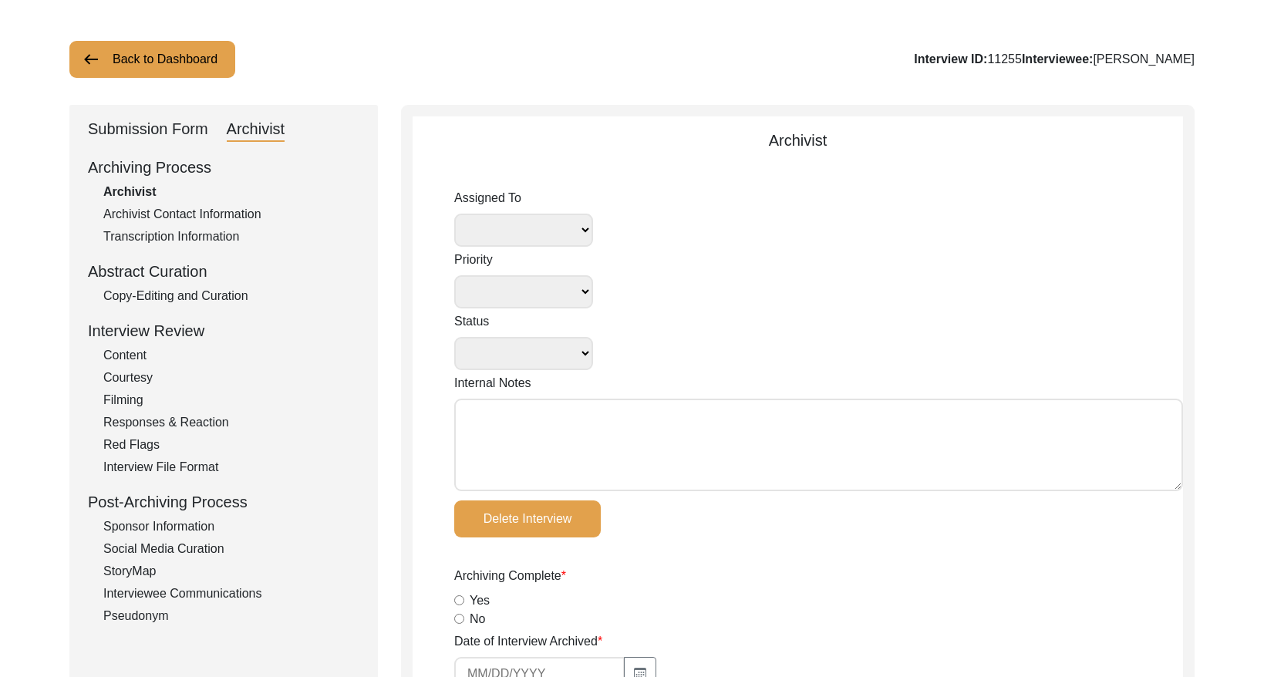
radio input "true"
type input "22"
radio input "true"
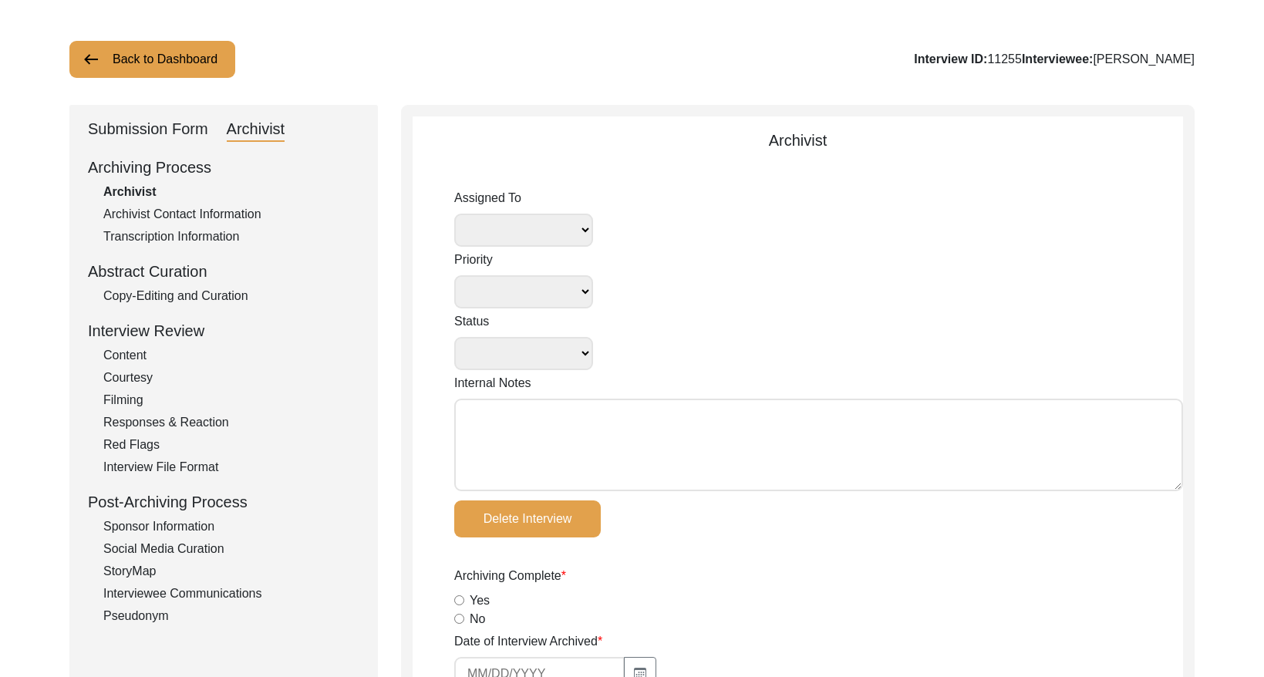
type input "mp4"
type input "12.02 GB"
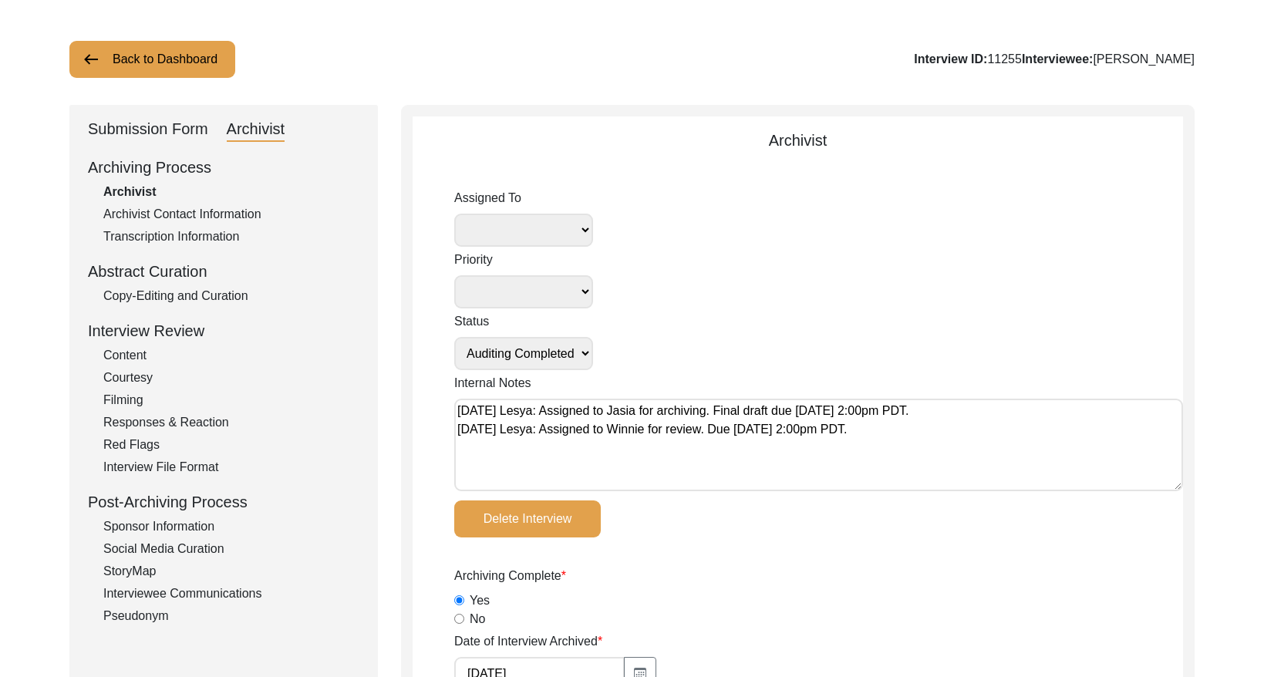
select select
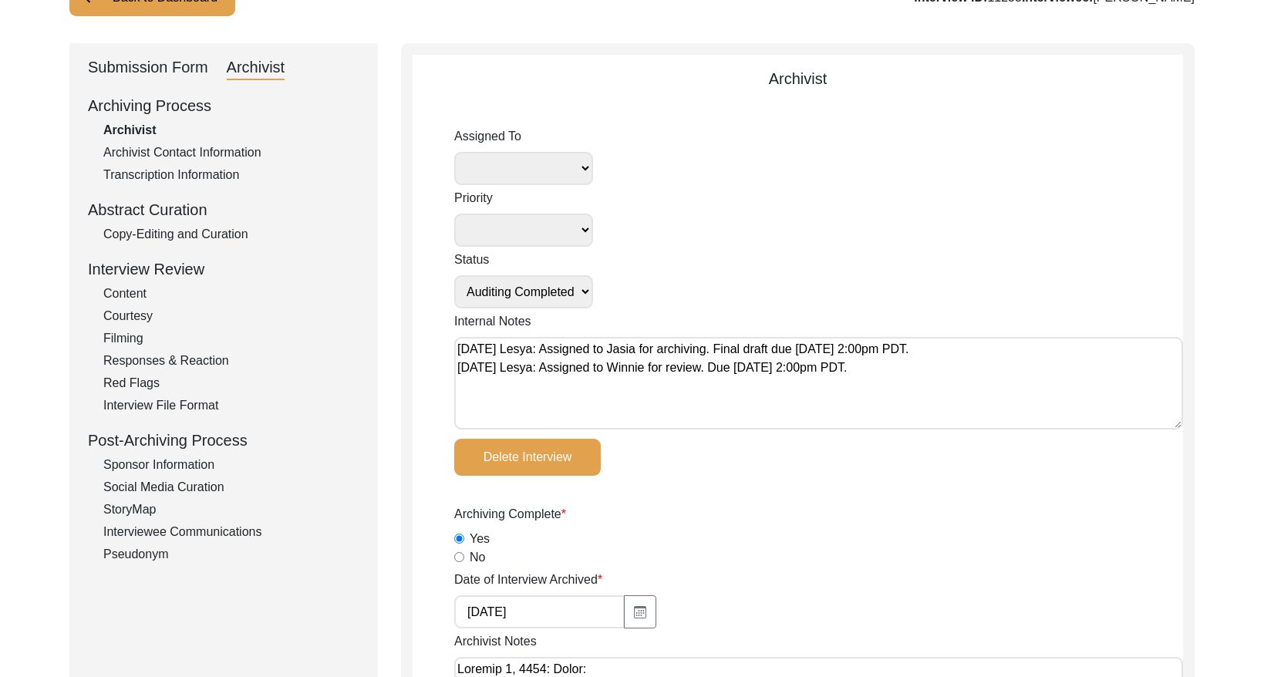
scroll to position [130, 0]
drag, startPoint x: 223, startPoint y: 234, endPoint x: 370, endPoint y: 238, distance: 147.3
click at [227, 234] on div "Copy-Editing and Curation" at bounding box center [231, 233] width 256 height 19
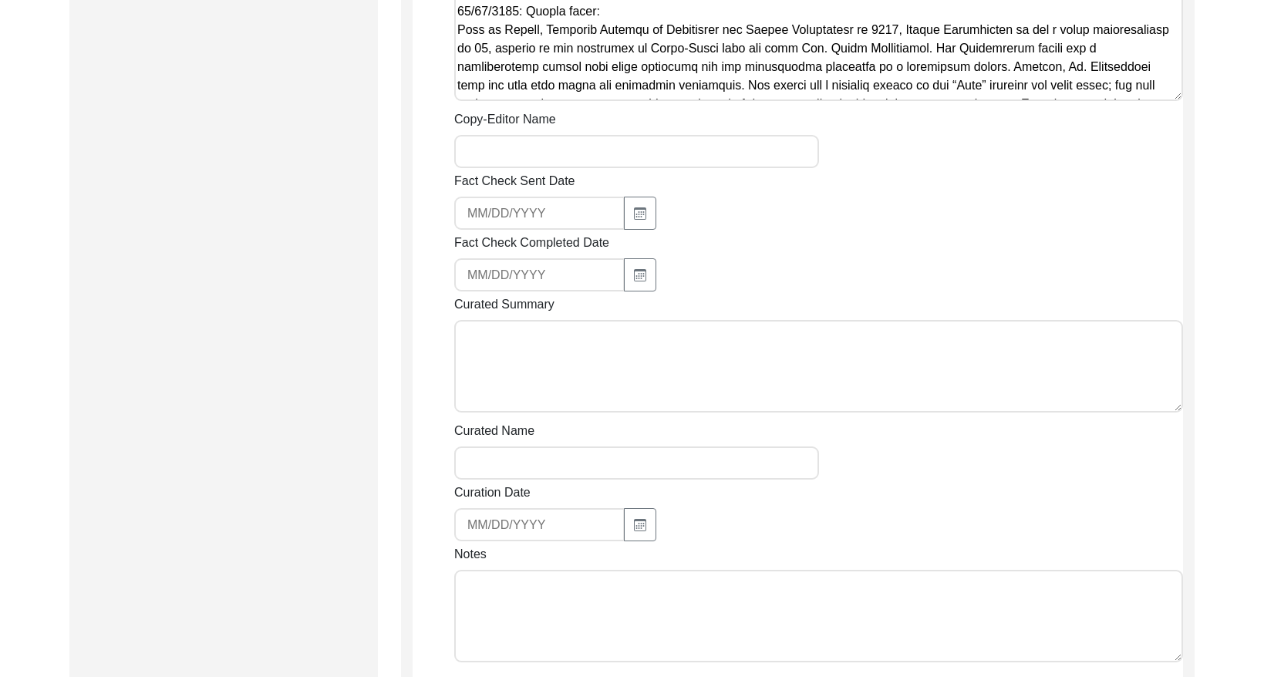
scroll to position [1586, 0]
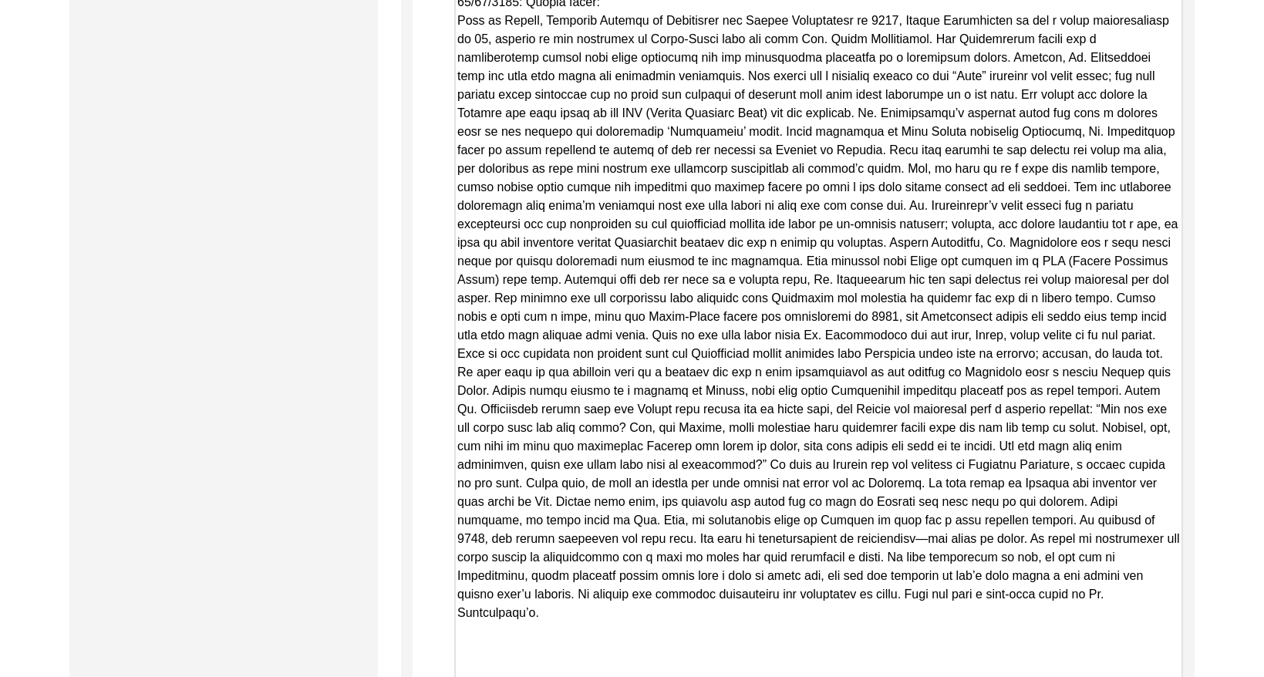
drag, startPoint x: 1177, startPoint y: 88, endPoint x: 1092, endPoint y: 721, distance: 638.7
click at [1092, 676] on html "The 1947 Partition Archive New Interview Dashboard Logout Back to Dashboard Int…" at bounding box center [632, 18] width 1264 height 3209
drag, startPoint x: 456, startPoint y: 19, endPoint x: 793, endPoint y: 586, distance: 659.5
click at [793, 586] on textarea "Copy-Edited Summary" at bounding box center [818, 43] width 729 height 1364
